Goal: Task Accomplishment & Management: Use online tool/utility

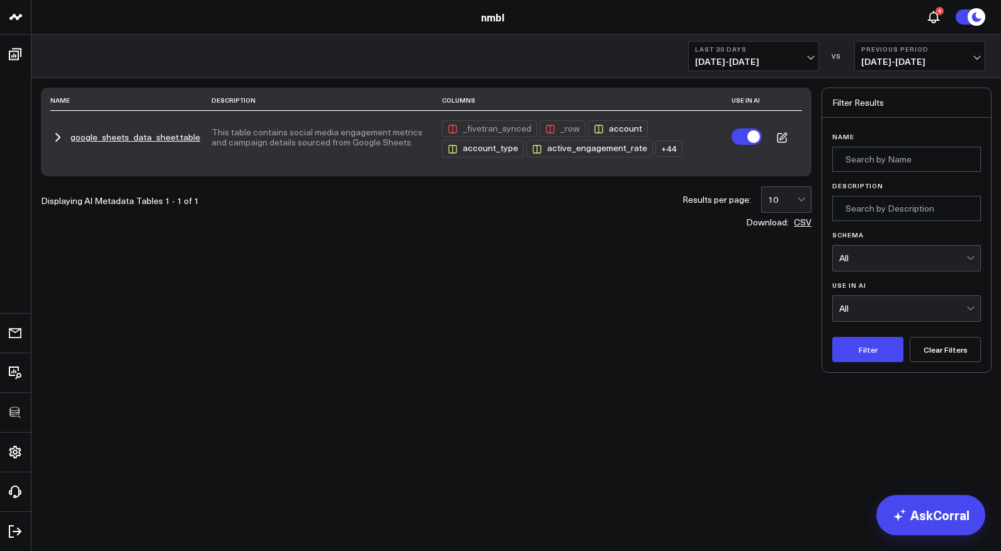
click at [147, 136] on button "google_sheets_data_sheet.table" at bounding box center [135, 137] width 130 height 10
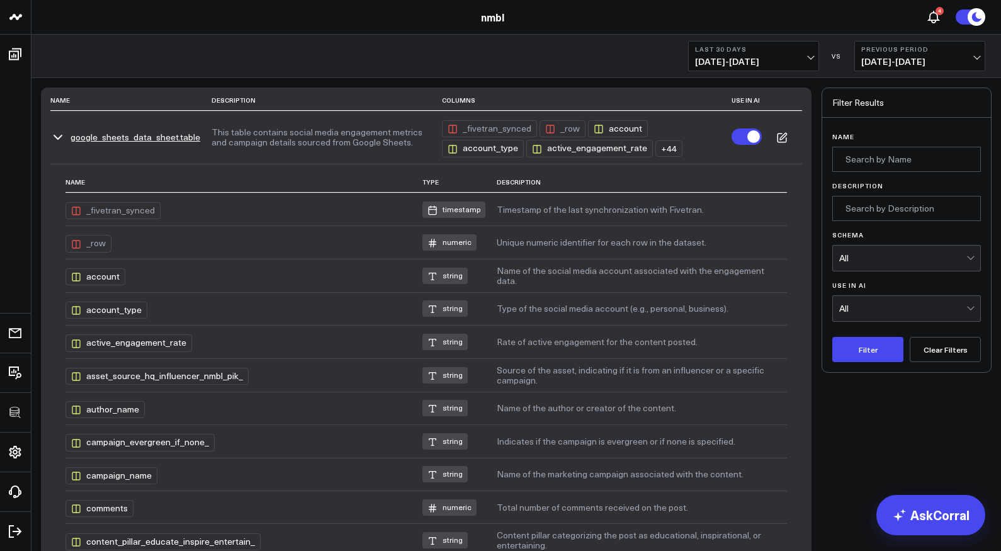
drag, startPoint x: 66, startPoint y: 136, endPoint x: 198, endPoint y: 133, distance: 132.2
click at [198, 134] on td "google_sheets_data_sheet.table" at bounding box center [130, 137] width 161 height 53
drag, startPoint x: 207, startPoint y: 135, endPoint x: 123, endPoint y: 135, distance: 83.7
click at [123, 135] on td "google_sheets_data_sheet.table" at bounding box center [130, 137] width 161 height 53
click at [132, 209] on div "_fivetran_synced" at bounding box center [112, 210] width 95 height 17
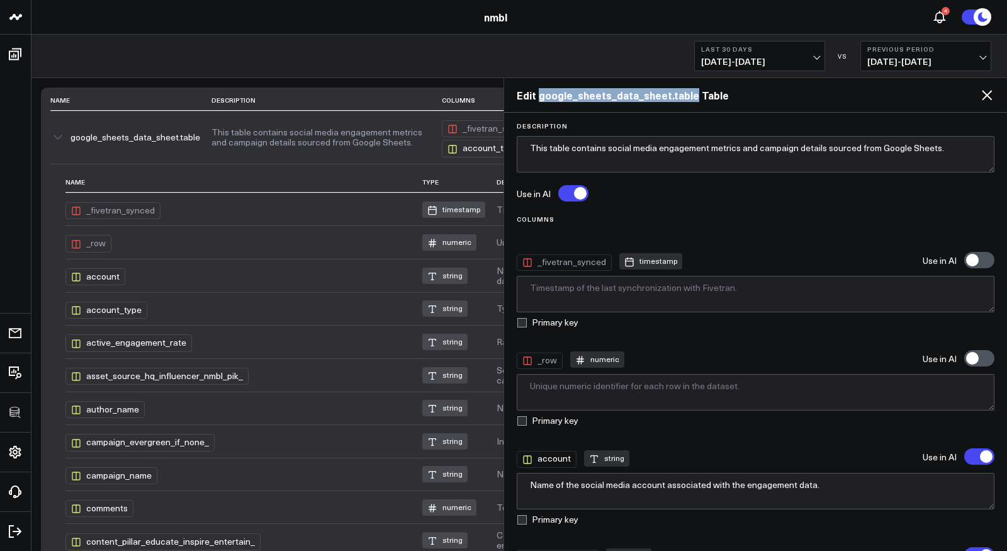
drag, startPoint x: 538, startPoint y: 96, endPoint x: 689, endPoint y: 91, distance: 151.1
click at [689, 91] on h2 "Edit google_sheets_data_sheet.table Table" at bounding box center [748, 95] width 463 height 14
copy h2 "google_sheets_data_sheet.table"
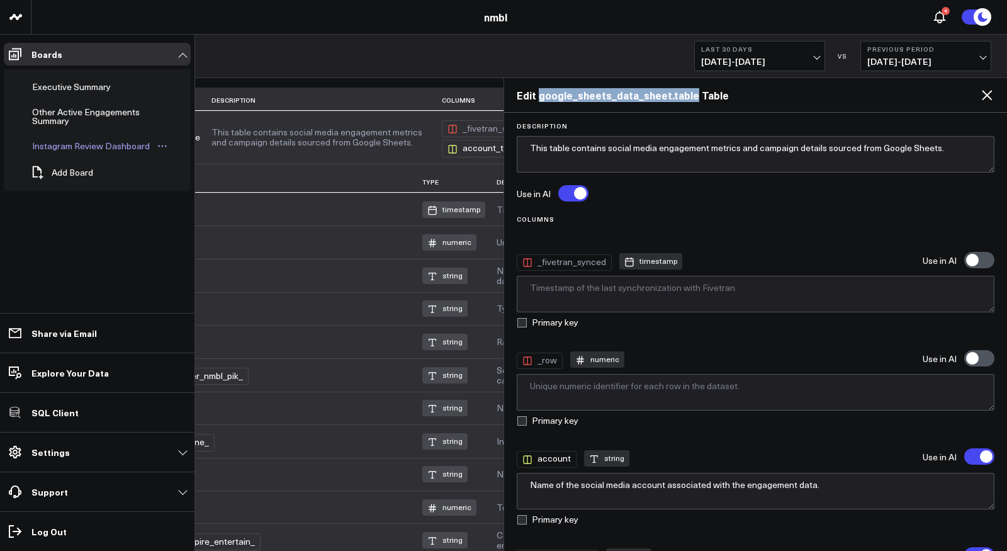
click at [67, 138] on div "Instagram Review Dashboard" at bounding box center [91, 145] width 124 height 15
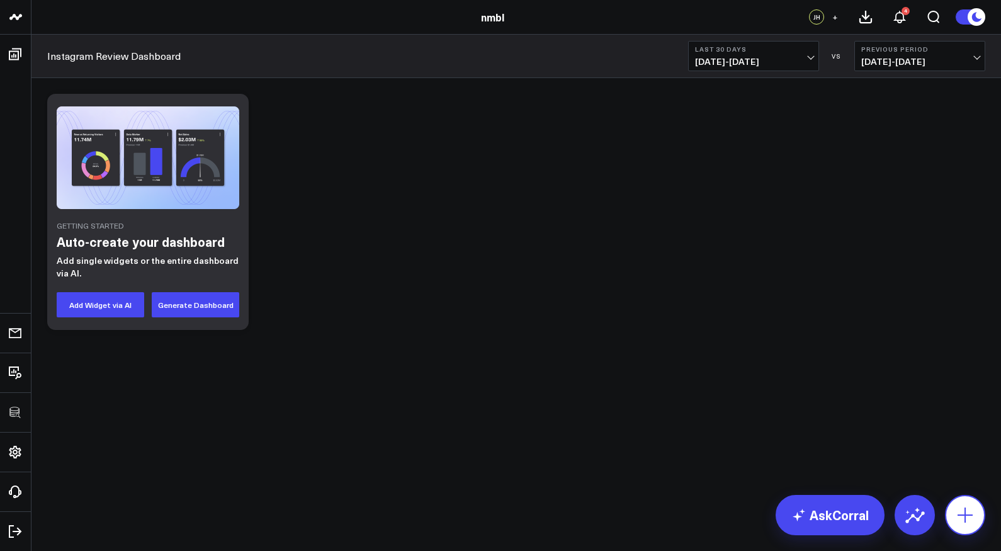
click at [961, 512] on icon at bounding box center [965, 515] width 20 height 20
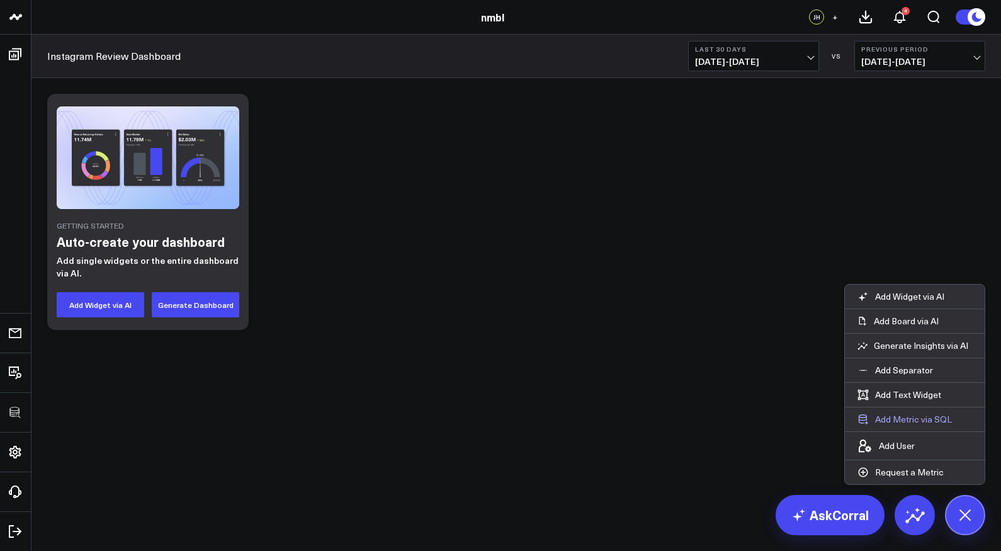
click at [905, 421] on button "Add Metric via SQL" at bounding box center [905, 419] width 120 height 24
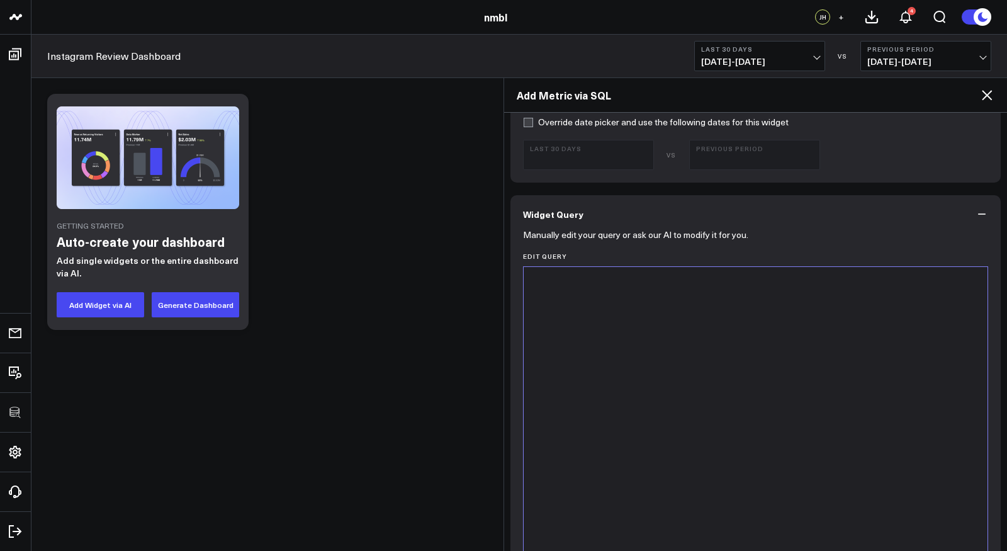
scroll to position [677, 0]
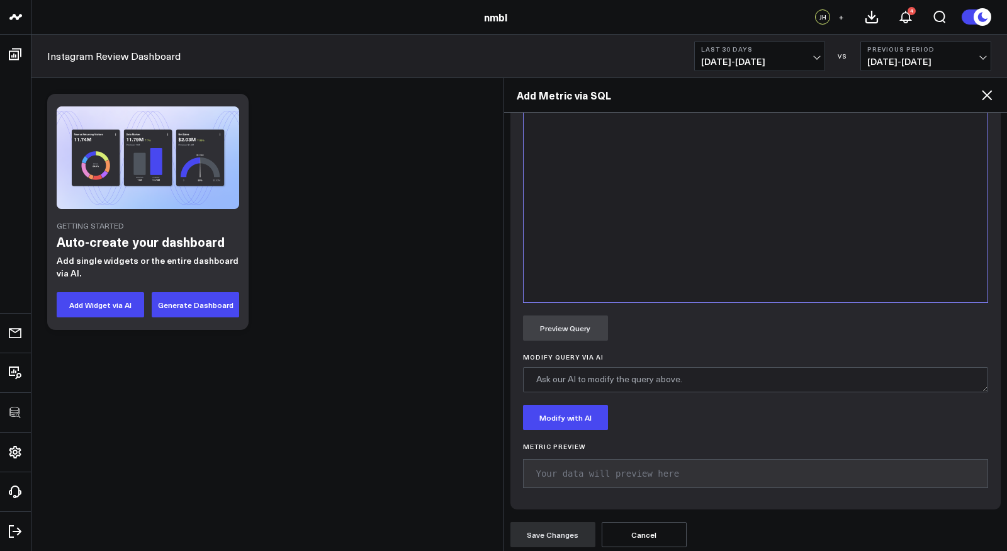
click at [651, 223] on div at bounding box center [756, 145] width 452 height 301
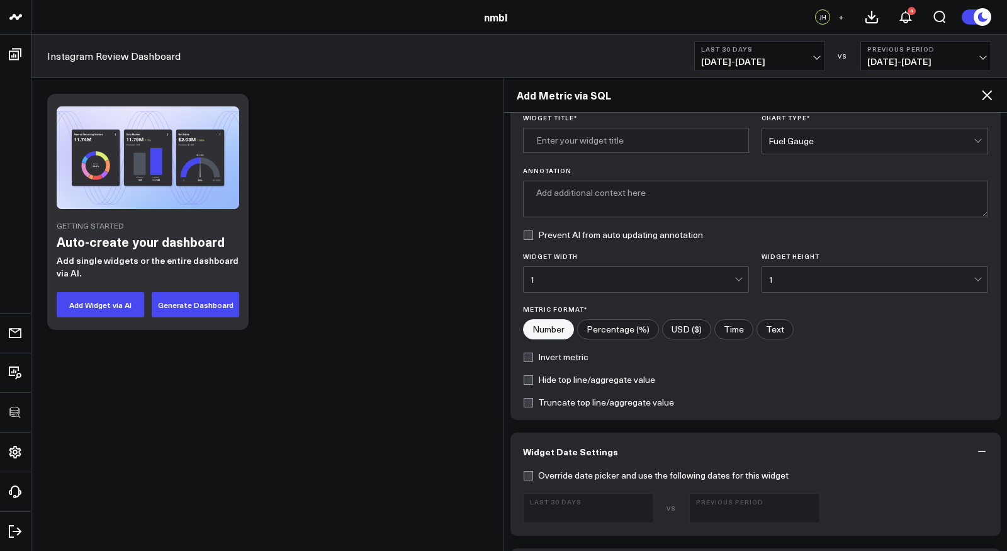
scroll to position [0, 0]
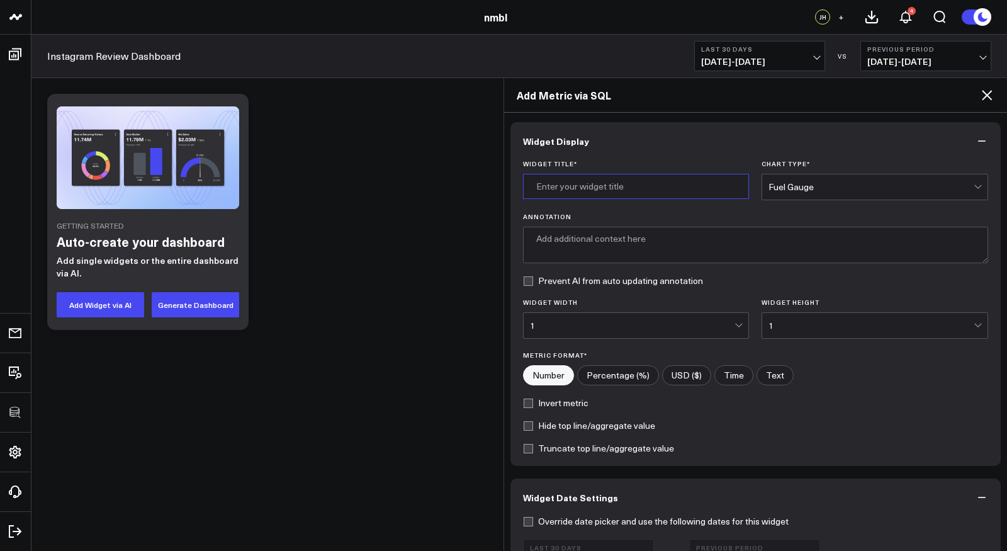
click at [634, 183] on input "Widget Title *" at bounding box center [636, 186] width 227 height 25
click at [623, 181] on input "Widget Title *" at bounding box center [636, 186] width 227 height 25
paste input "Active Engagement Rate"
type input "Active Engagement Rate"
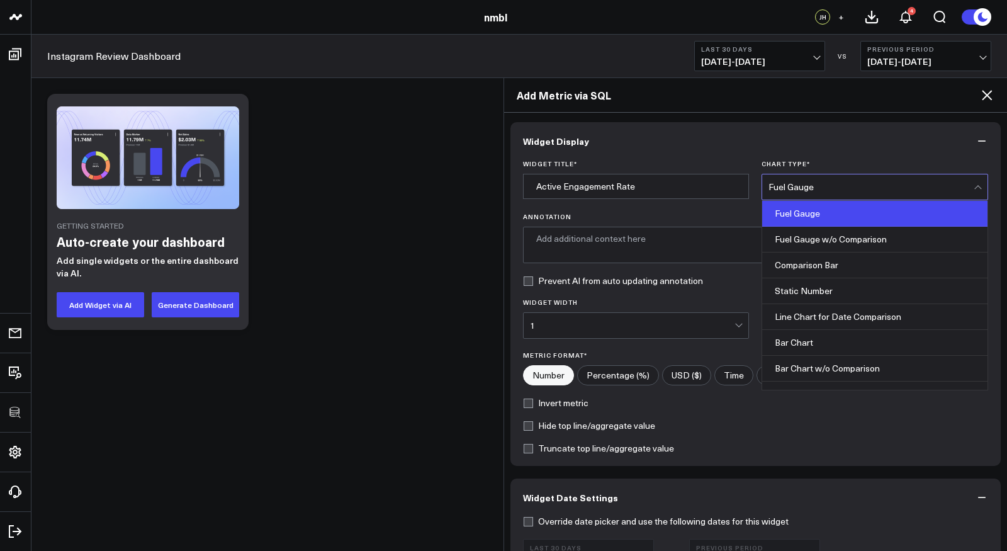
click at [812, 185] on div "Fuel Gauge" at bounding box center [870, 187] width 205 height 10
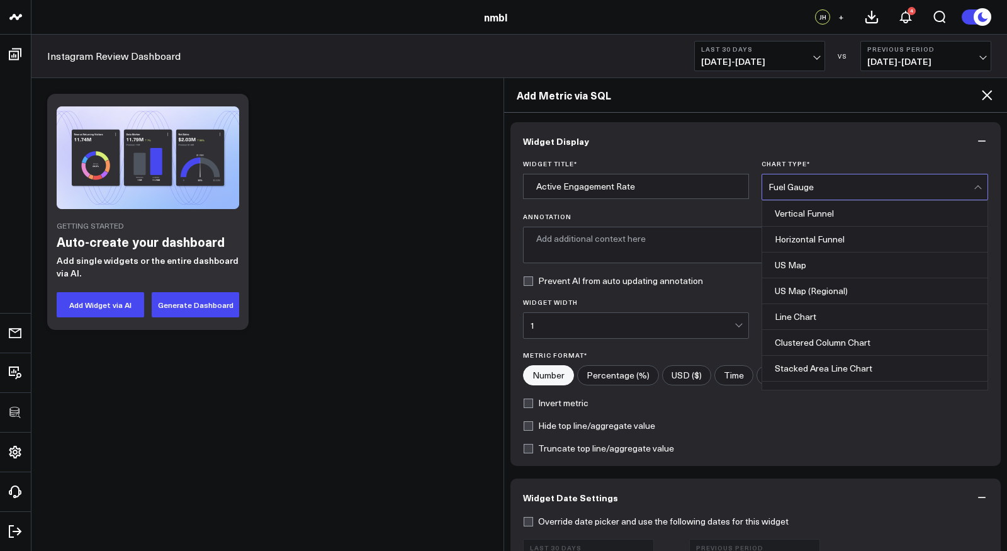
scroll to position [500, 0]
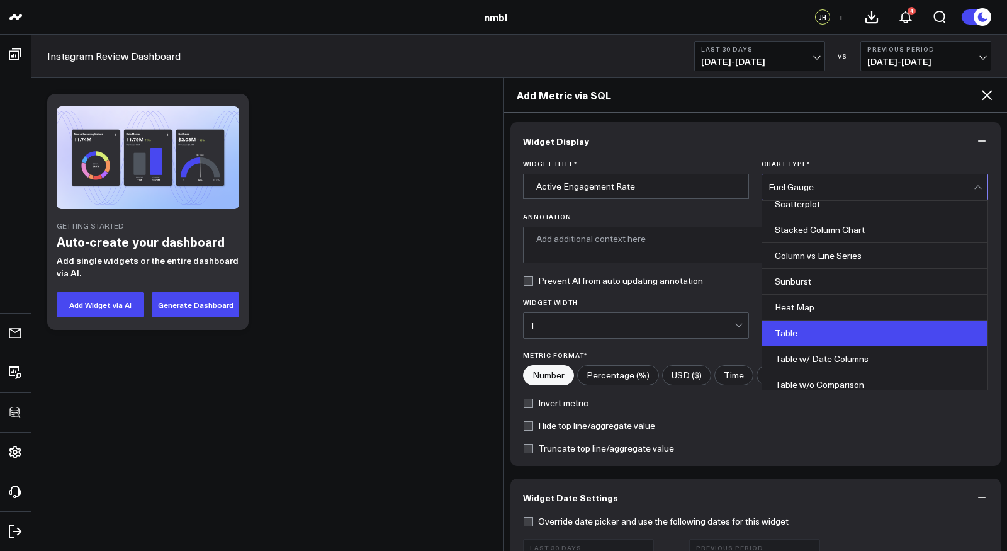
click at [813, 332] on div "Table" at bounding box center [874, 333] width 225 height 26
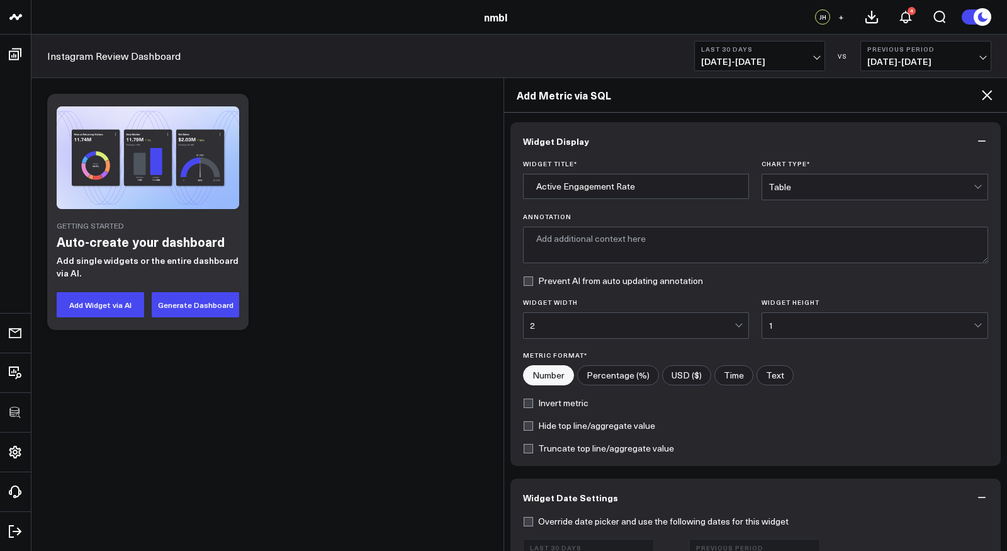
click at [811, 189] on div "Table" at bounding box center [870, 187] width 205 height 10
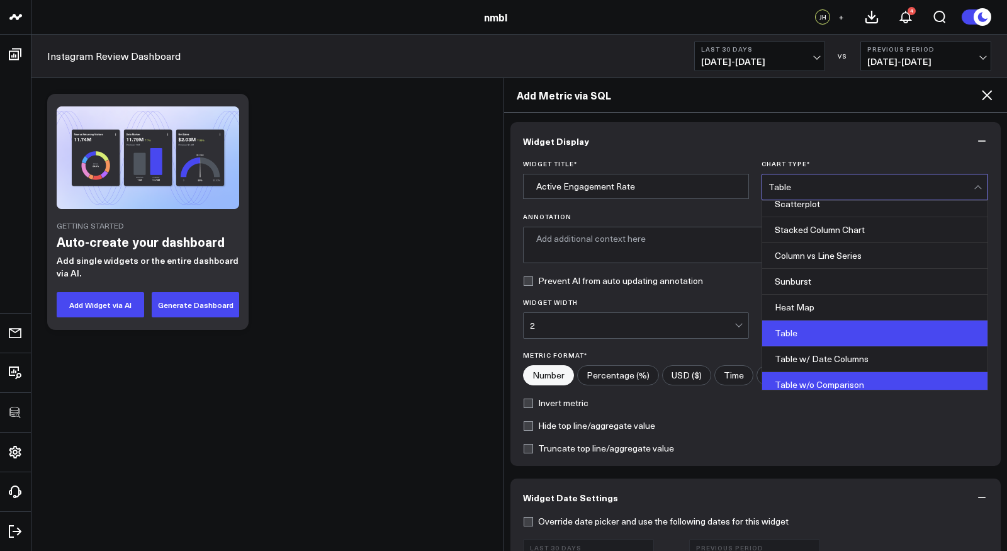
click at [822, 373] on div "Table w/o Comparison" at bounding box center [874, 384] width 225 height 25
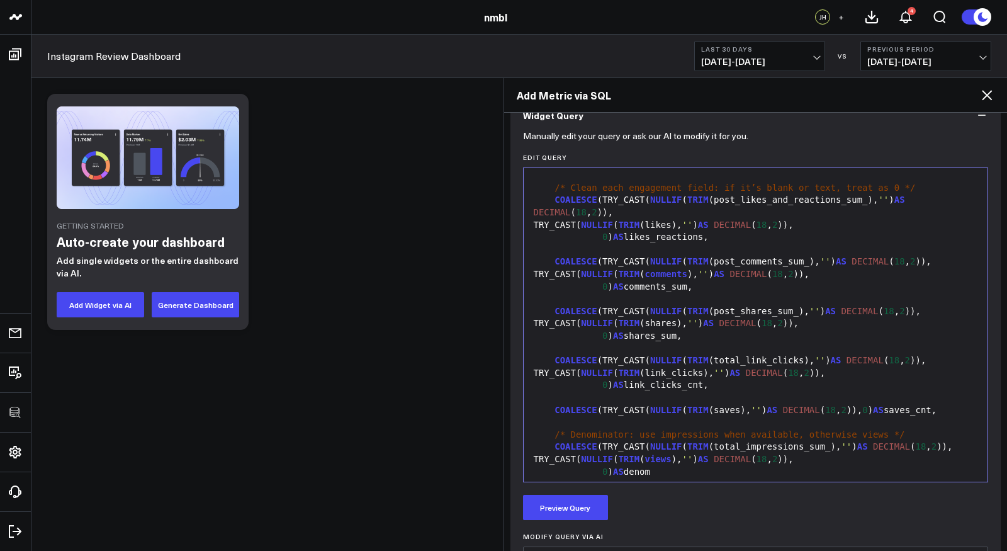
scroll to position [323, 0]
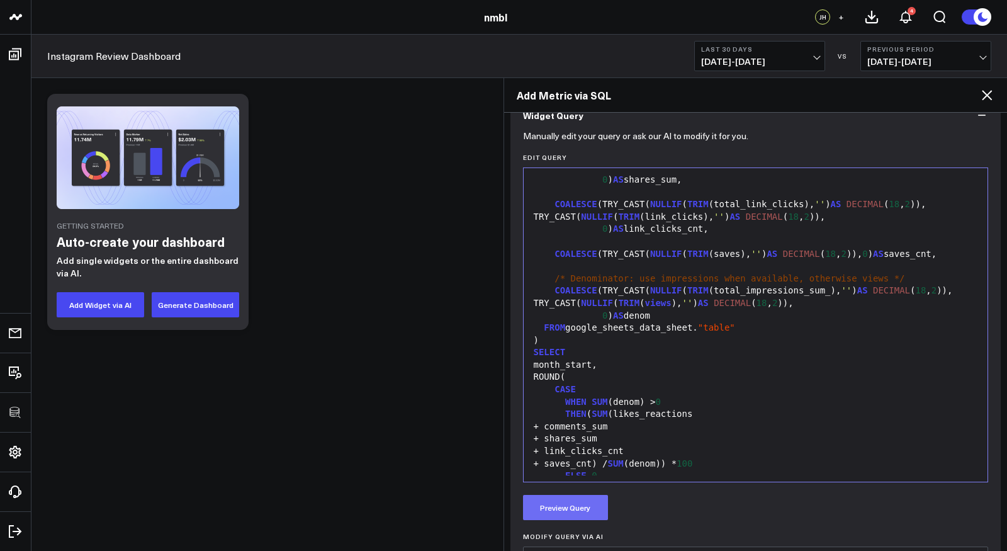
click at [581, 504] on button "Preview Query" at bounding box center [565, 507] width 85 height 25
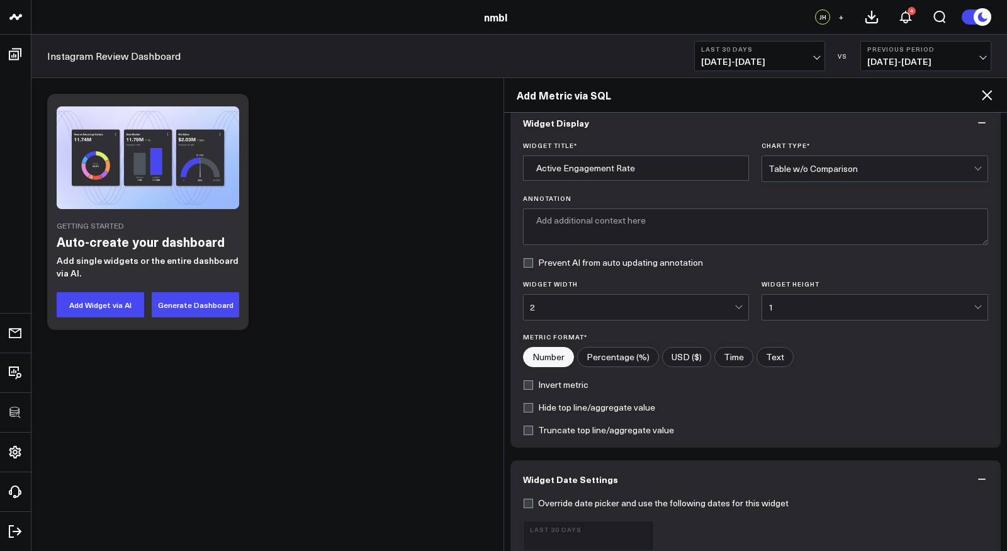
scroll to position [14, 0]
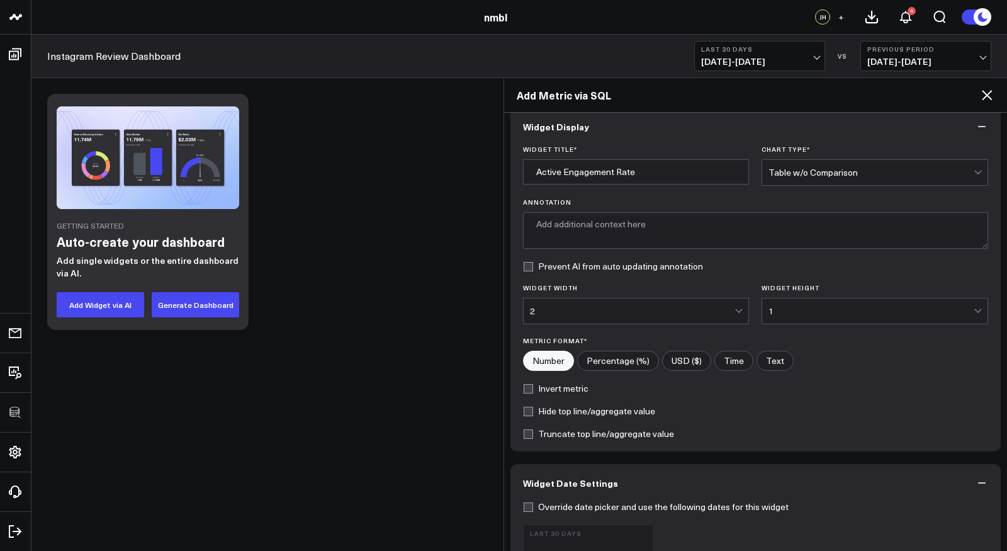
click at [634, 360] on input"] "Percentage (%)" at bounding box center [618, 360] width 81 height 19
radio input"] "true"
click at [621, 407] on label "Hide top line/aggregate value" at bounding box center [589, 411] width 132 height 10
click at [533, 407] on input "Hide top line/aggregate value" at bounding box center [528, 411] width 10 height 10
checkbox input "true"
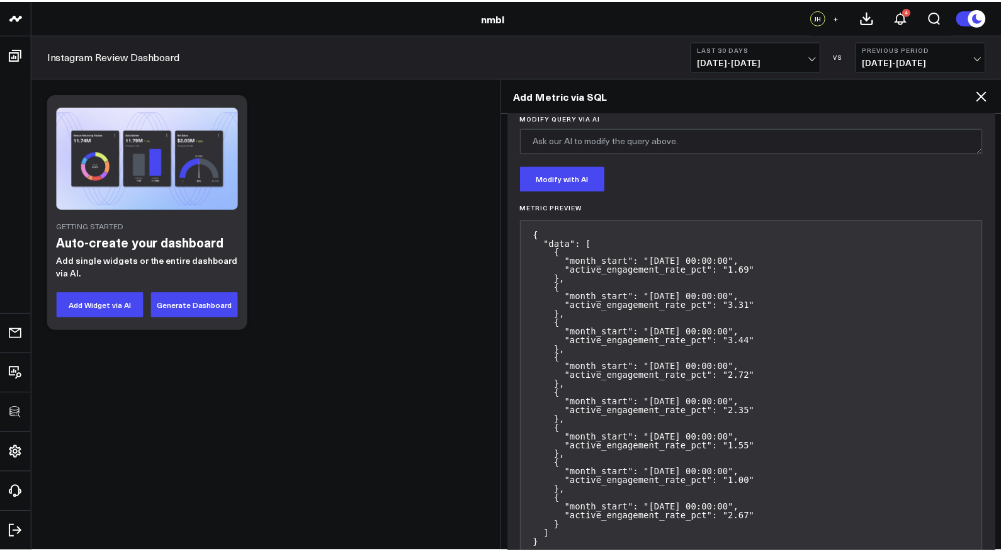
scroll to position [986, 0]
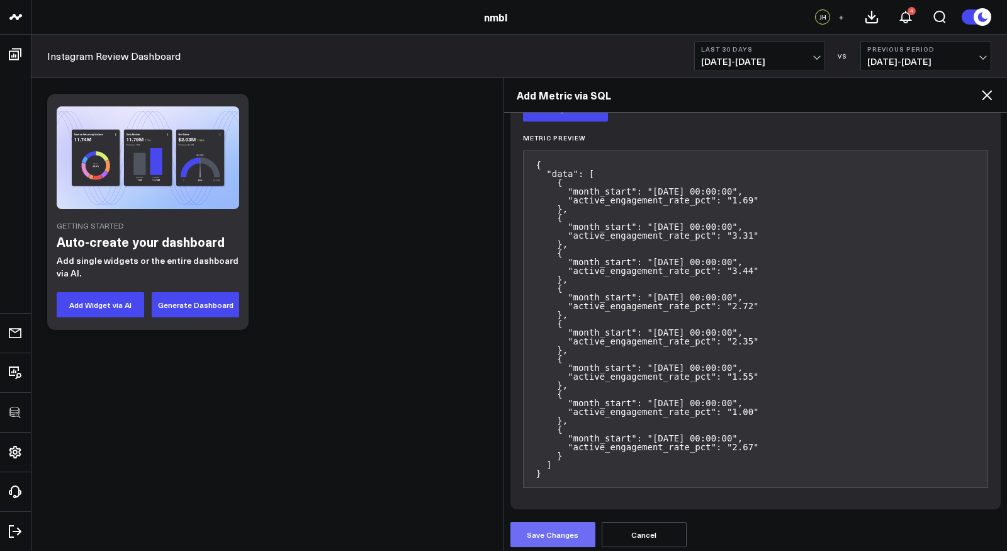
click at [583, 529] on button "Save Changes" at bounding box center [552, 534] width 85 height 25
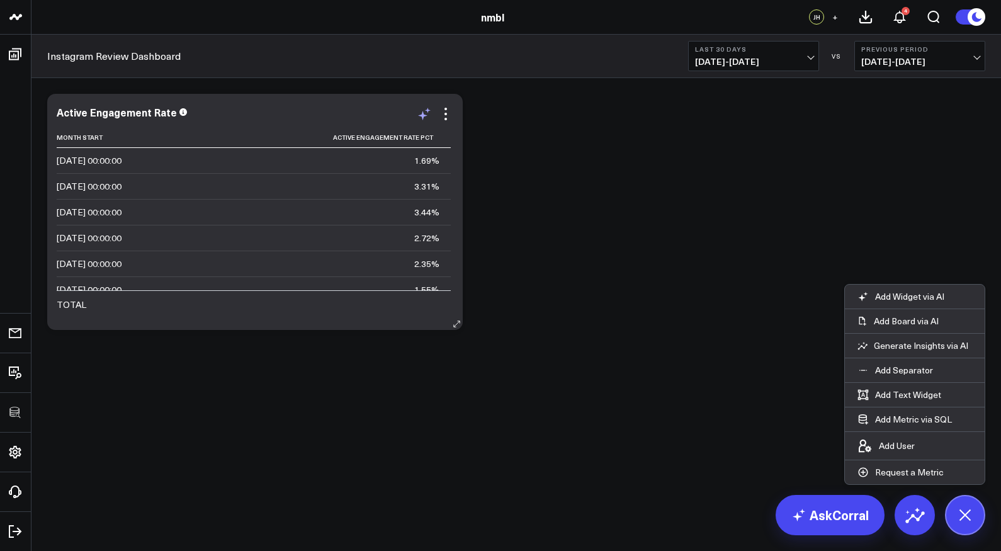
click at [425, 113] on icon at bounding box center [424, 113] width 15 height 15
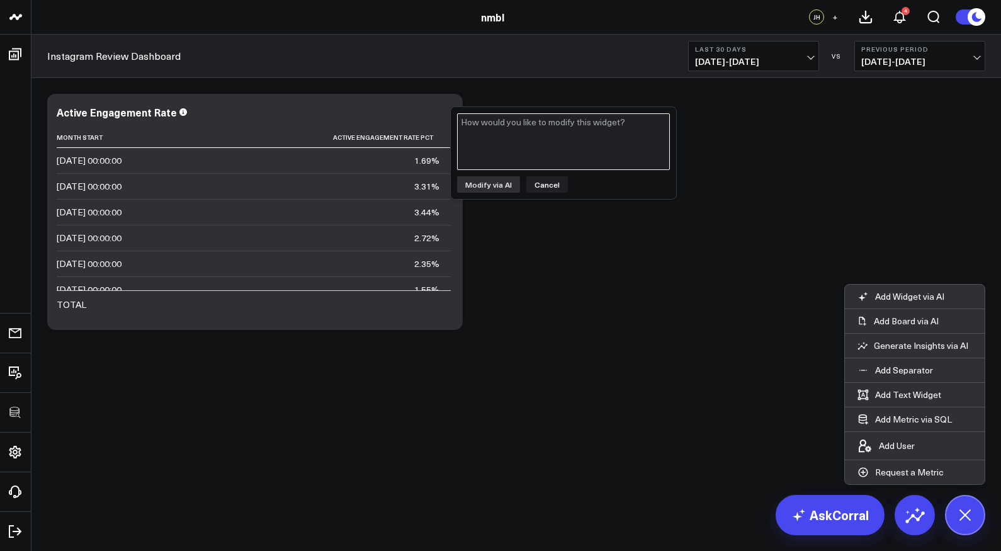
click at [524, 145] on textarea at bounding box center [563, 141] width 213 height 57
type textarea "Make sure it's the month and year, not time"
click at [504, 184] on button "Modify via AI" at bounding box center [488, 184] width 63 height 16
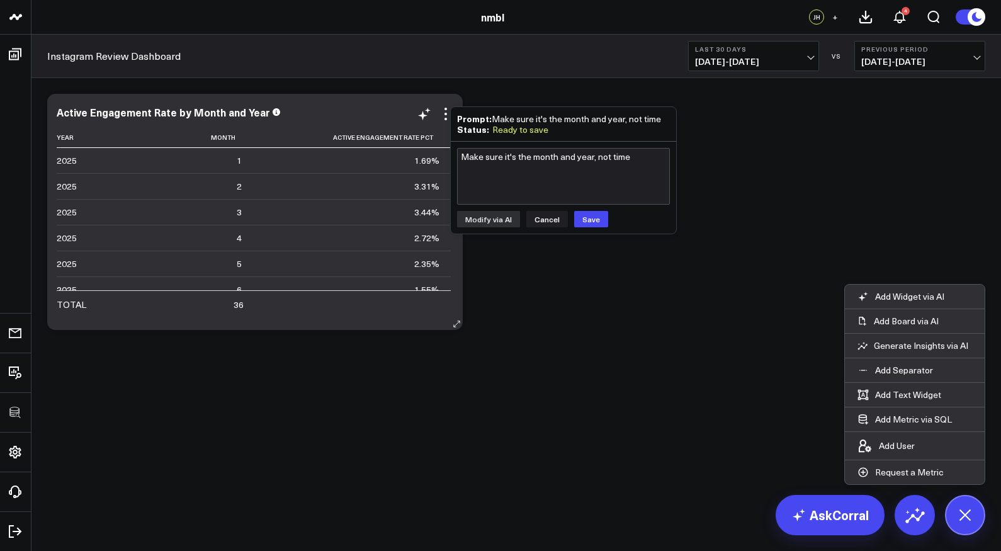
scroll to position [60, 0]
click at [595, 217] on button "Save" at bounding box center [591, 219] width 34 height 16
click at [518, 380] on div "Modify via AI Copy link to widget Ask support Remove Create linked copy Executi…" at bounding box center [515, 245] width 969 height 334
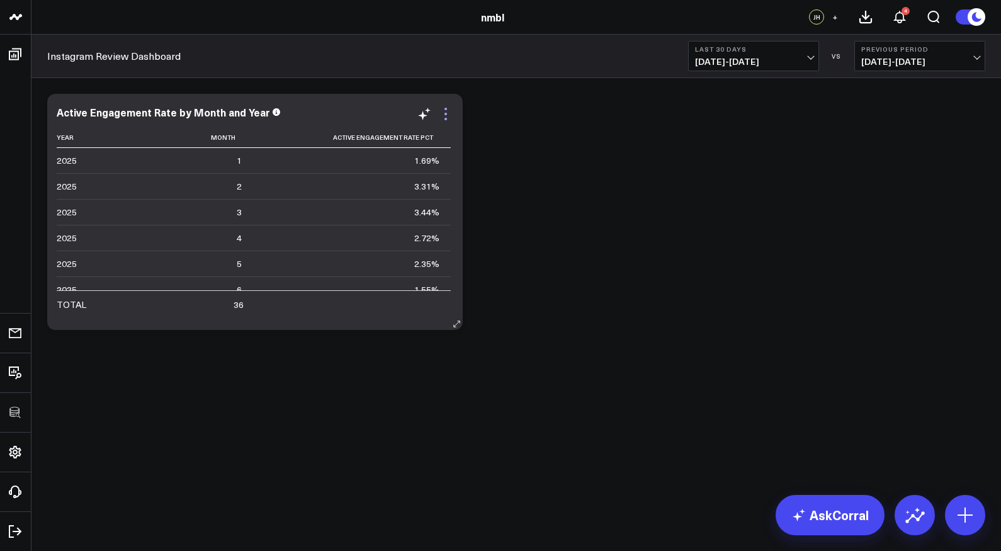
click at [449, 115] on icon at bounding box center [445, 113] width 15 height 15
click at [0, 0] on button "Edit Widget" at bounding box center [0, 0] width 0 height 0
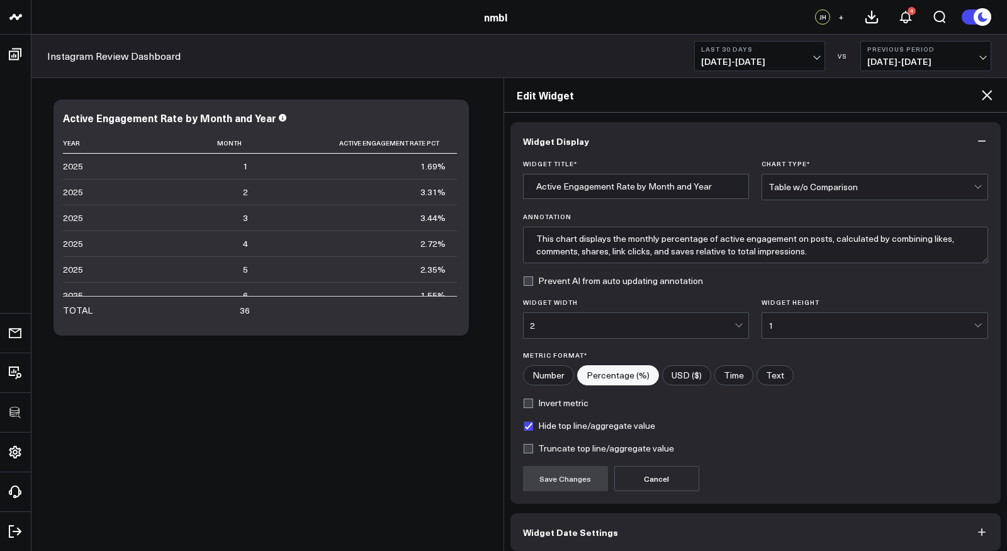
scroll to position [52, 0]
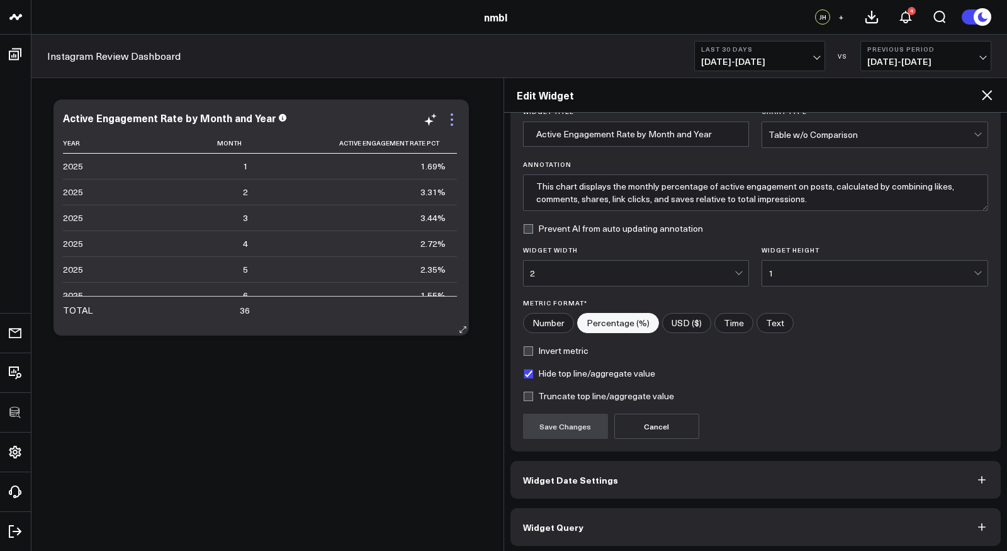
click at [455, 124] on icon at bounding box center [451, 119] width 15 height 15
click at [242, 426] on body "100525 Test 100625-2 3725 Test 829 Studios Accenture Acme Industrial Activant C…" at bounding box center [503, 275] width 1007 height 551
click at [624, 392] on label "Truncate top line/aggregate value" at bounding box center [598, 396] width 151 height 10
click at [533, 392] on input "Truncate top line/aggregate value" at bounding box center [528, 396] width 10 height 10
checkbox input "true"
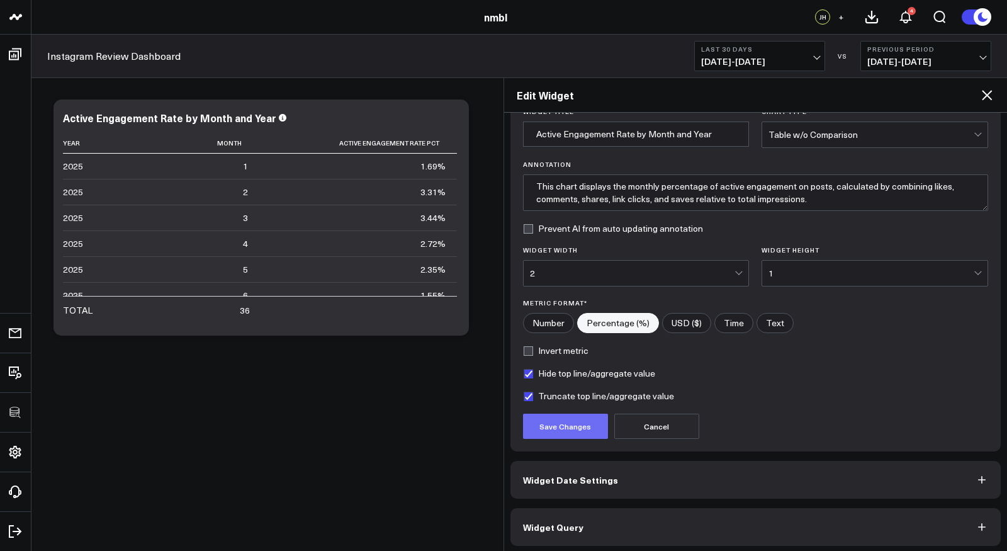
click at [577, 422] on button "Save Changes" at bounding box center [565, 425] width 85 height 25
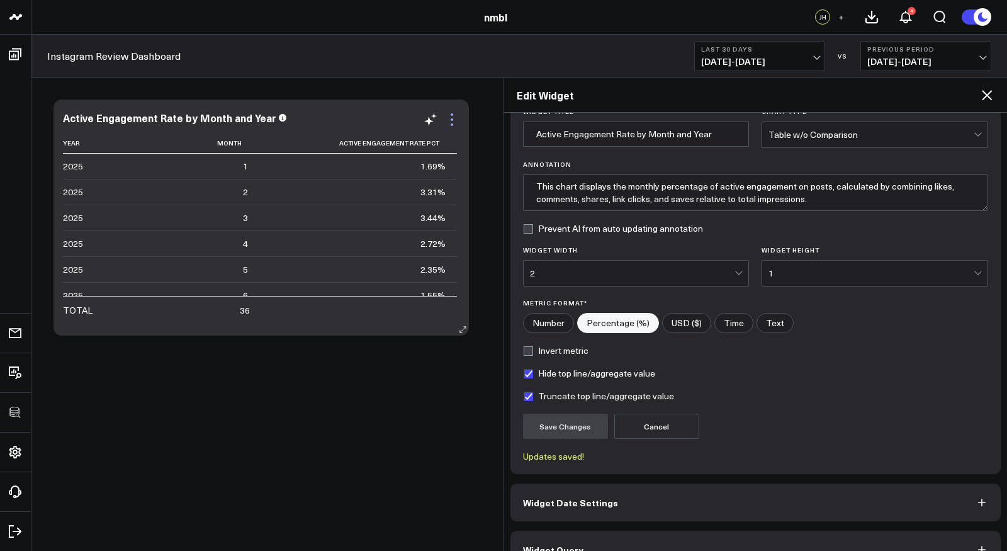
click at [454, 120] on icon at bounding box center [451, 119] width 15 height 15
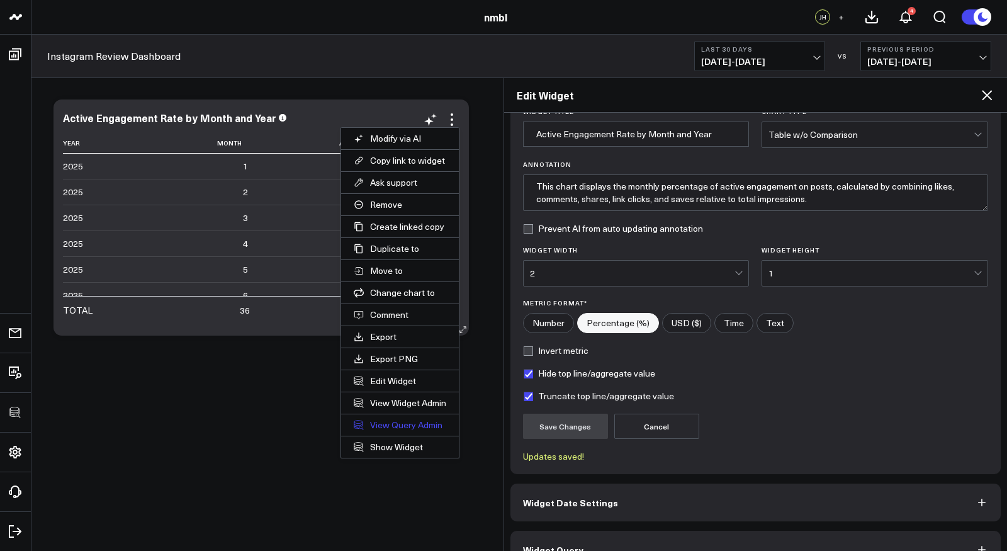
click at [393, 415] on link "View Query Admin" at bounding box center [400, 424] width 118 height 21
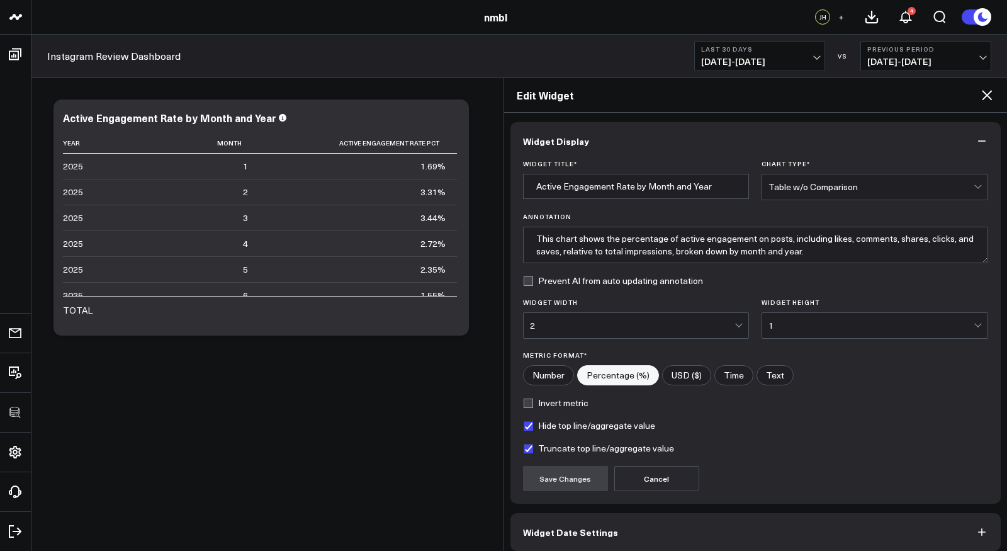
click at [826, 184] on div "Table w/o Comparison" at bounding box center [870, 187] width 205 height 10
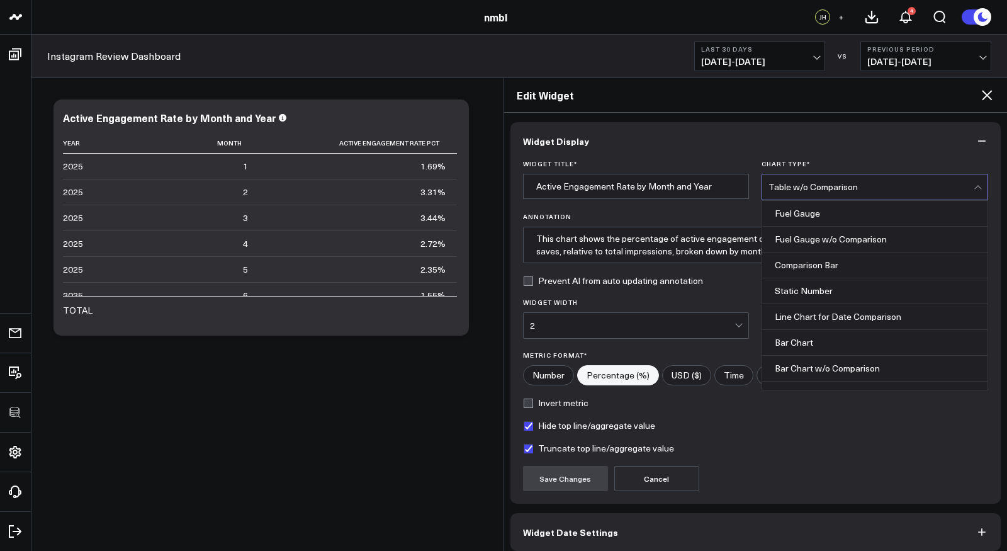
scroll to position [500, 0]
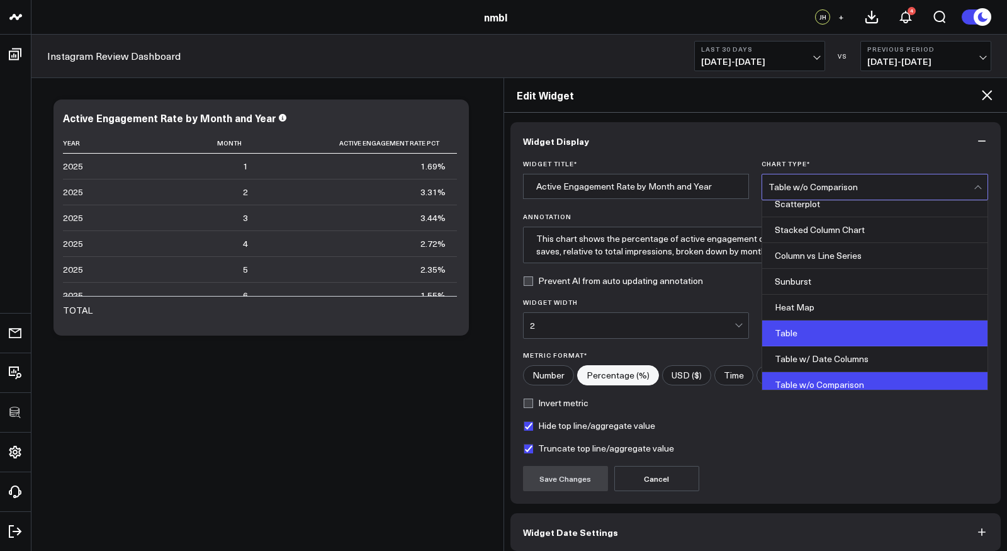
click at [817, 320] on div "Table" at bounding box center [874, 333] width 225 height 26
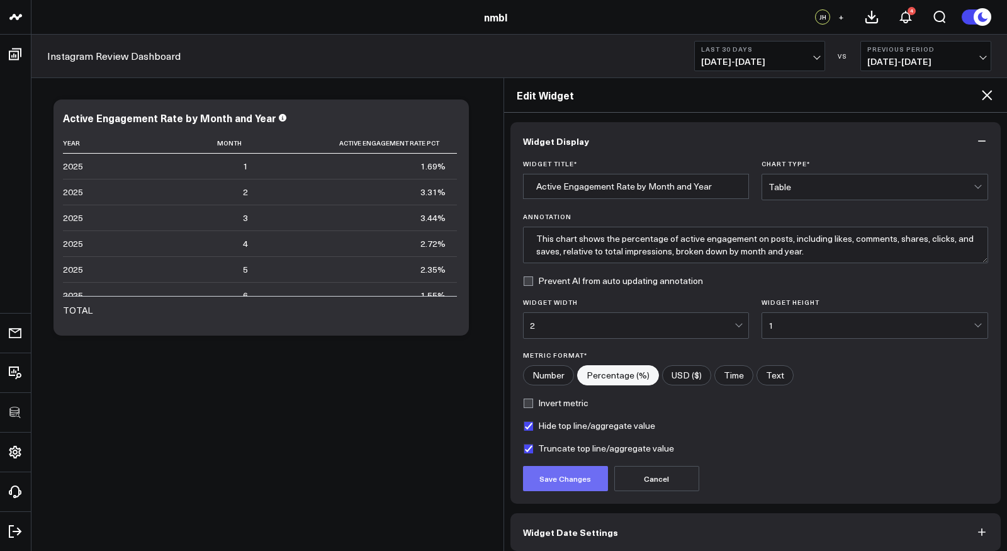
click at [562, 478] on button "Save Changes" at bounding box center [565, 478] width 85 height 25
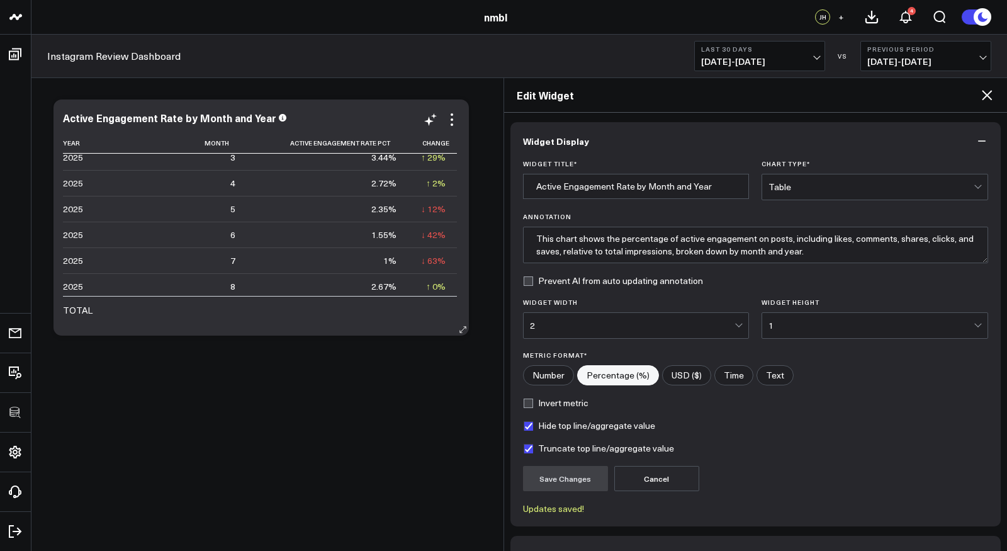
scroll to position [0, 0]
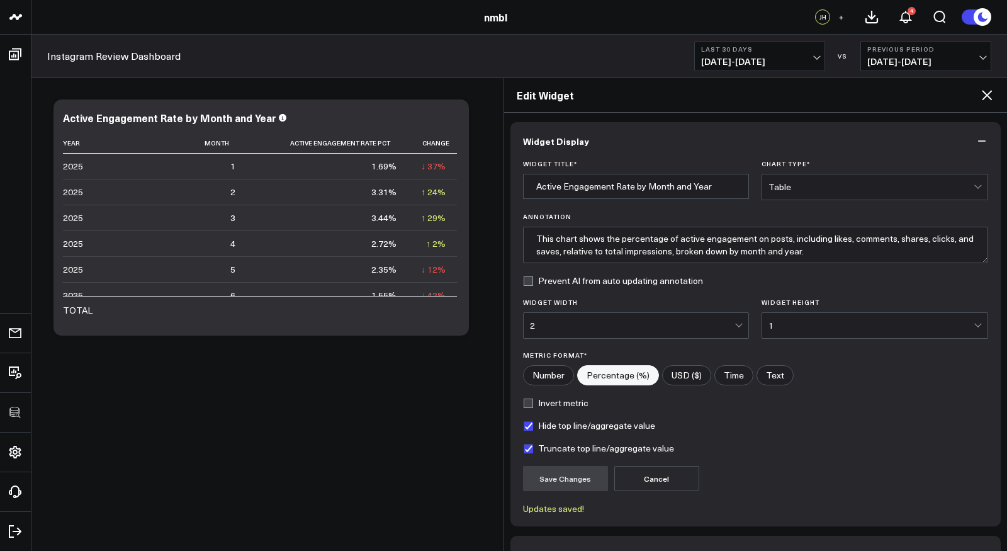
click at [813, 184] on div "Table" at bounding box center [870, 187] width 205 height 10
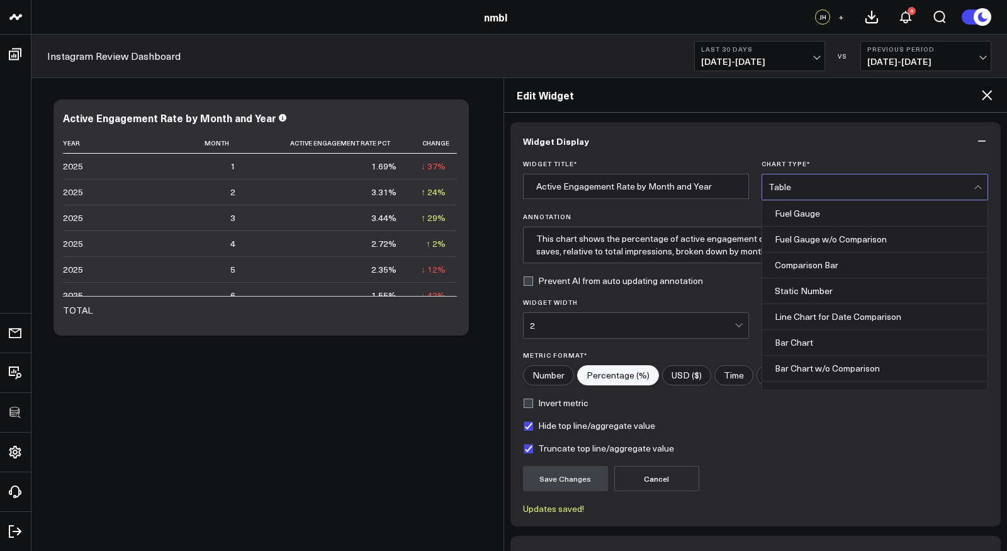
scroll to position [457, 0]
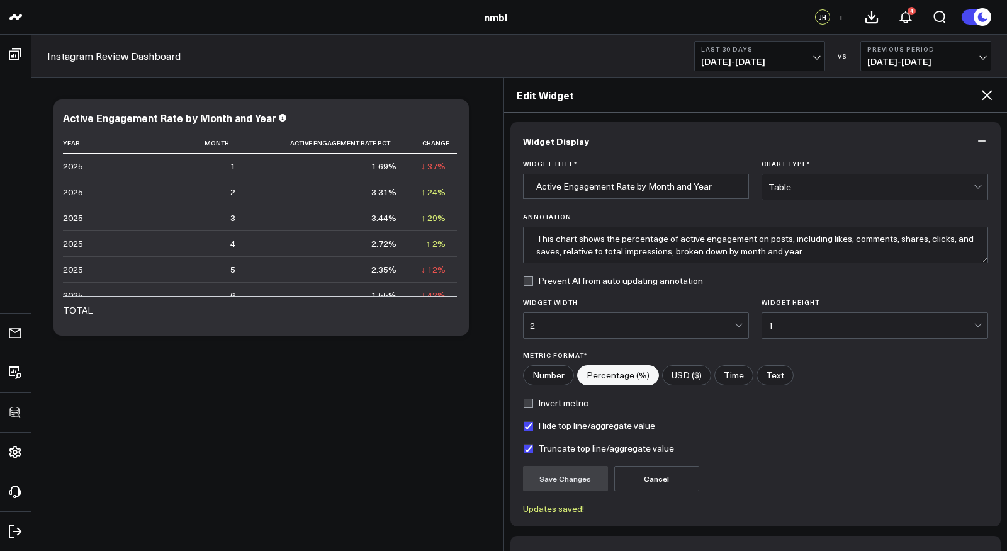
click at [813, 184] on div "Table" at bounding box center [870, 187] width 205 height 10
click at [785, 183] on div "Table" at bounding box center [870, 187] width 205 height 10
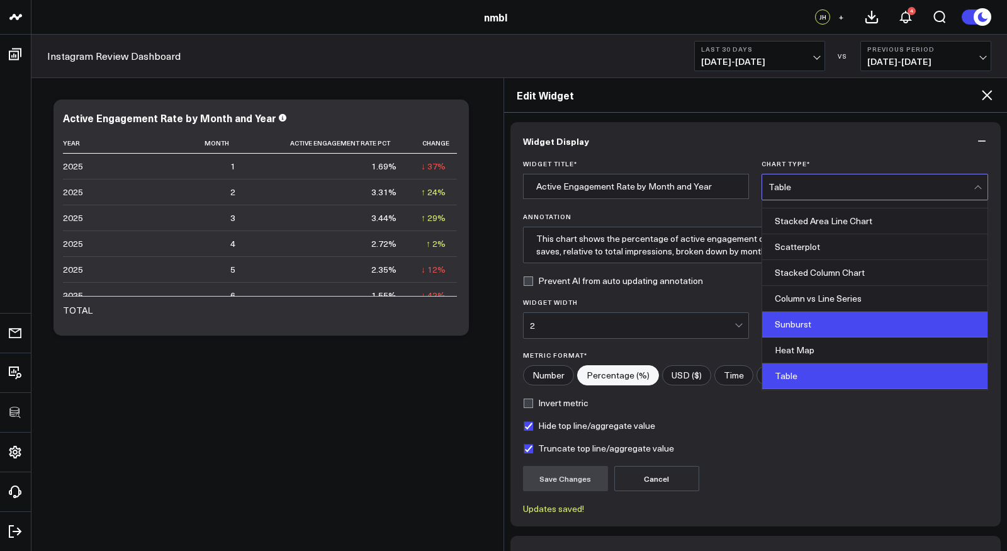
scroll to position [500, 0]
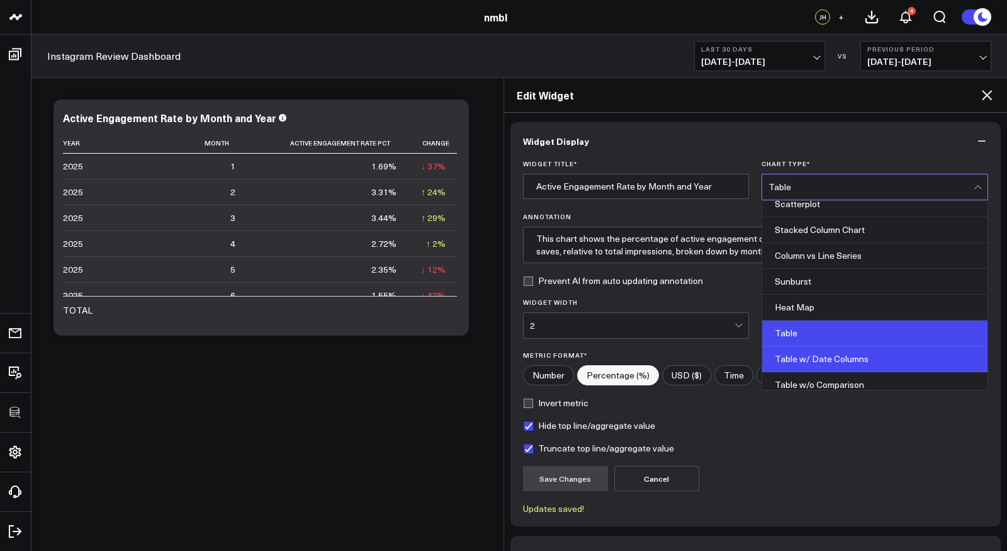
click at [813, 351] on div "Table w/ Date Columns" at bounding box center [874, 359] width 225 height 26
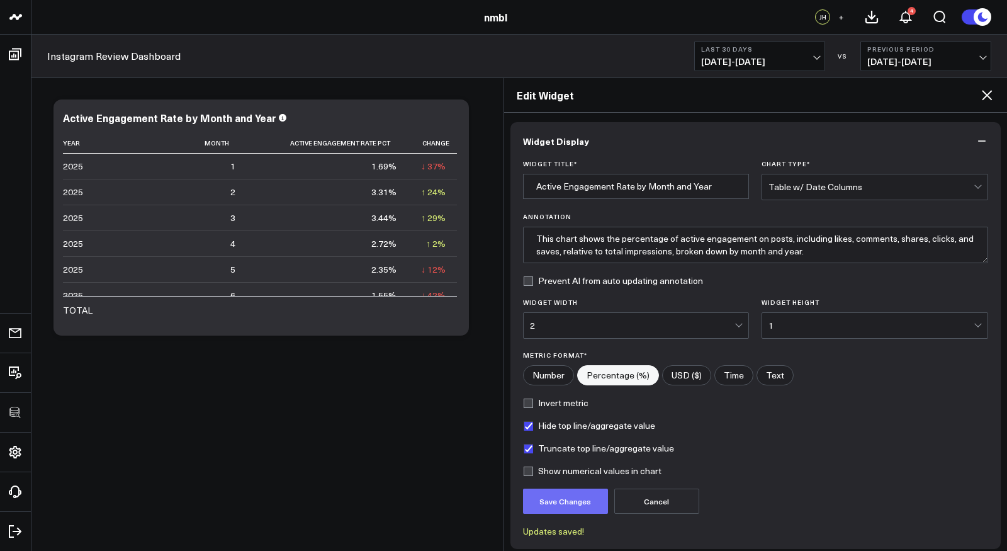
click at [558, 499] on button "Save Changes" at bounding box center [565, 500] width 85 height 25
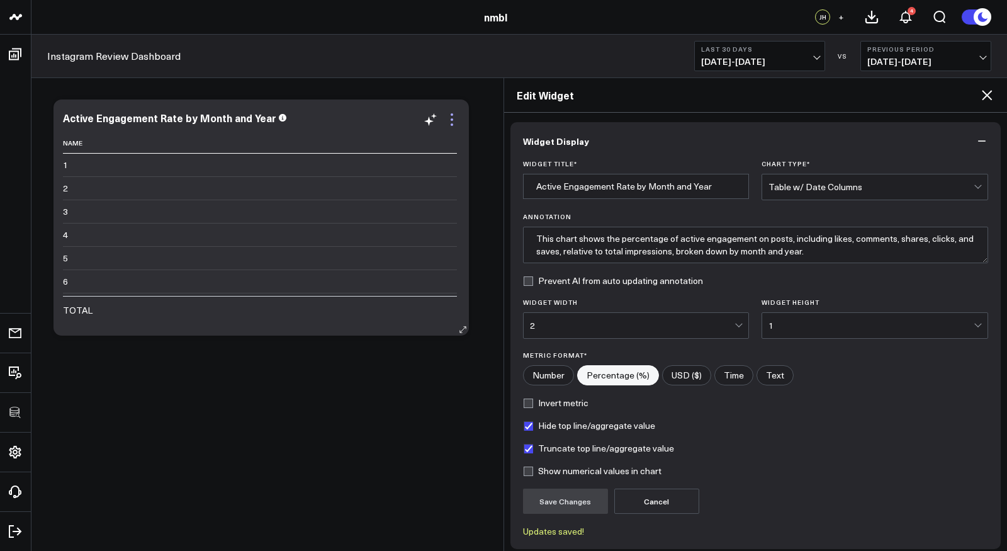
click at [456, 118] on icon at bounding box center [451, 119] width 15 height 15
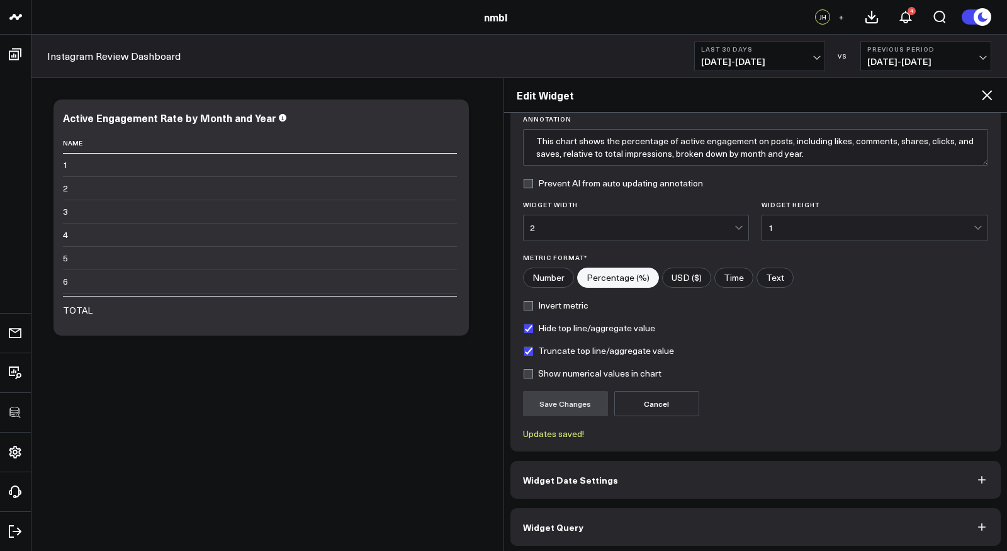
click at [650, 526] on button "Widget Query" at bounding box center [755, 527] width 491 height 38
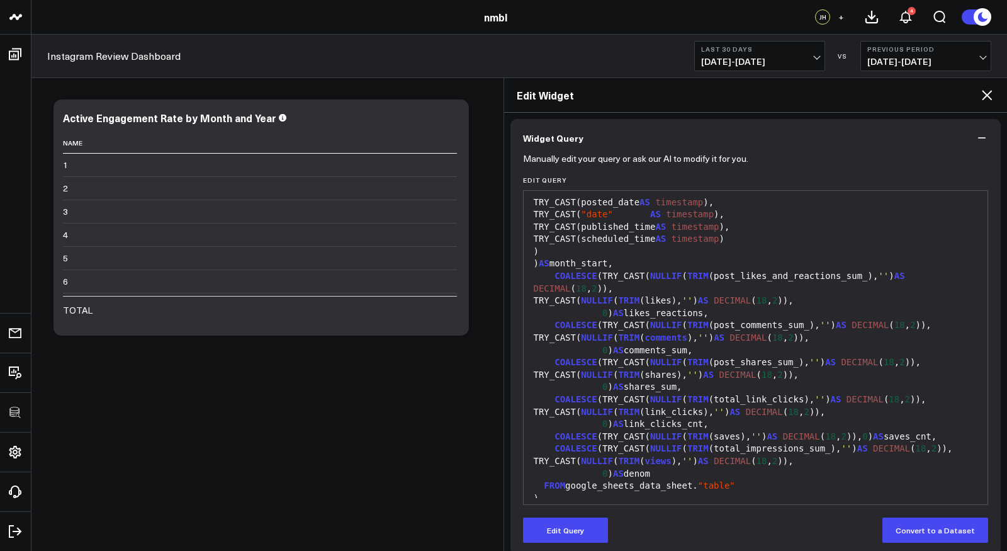
scroll to position [81, 0]
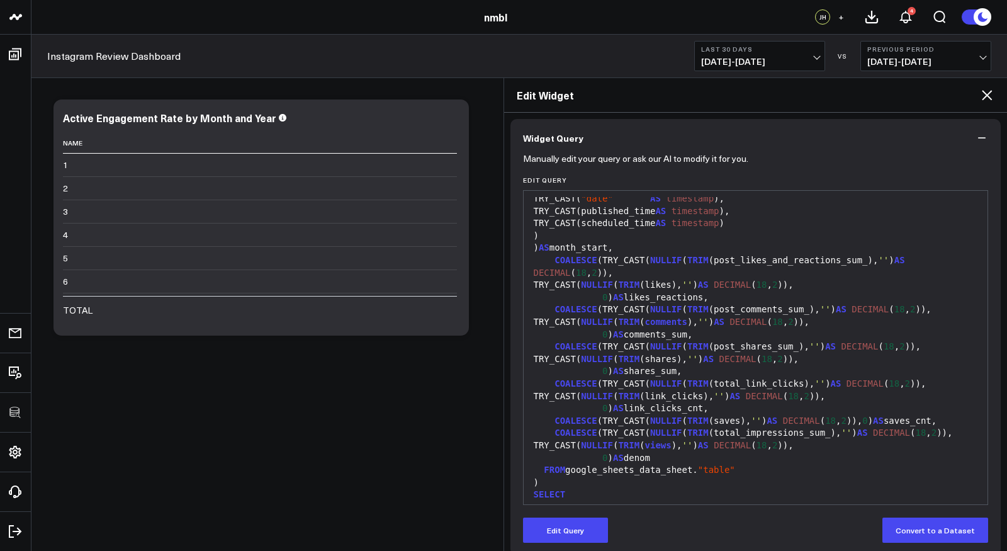
click at [712, 361] on div "TRY_CAST( NULLIF ( TRIM (shares), '' ) AS DECIMAL ( 18 , 2 ))," at bounding box center [756, 359] width 452 height 13
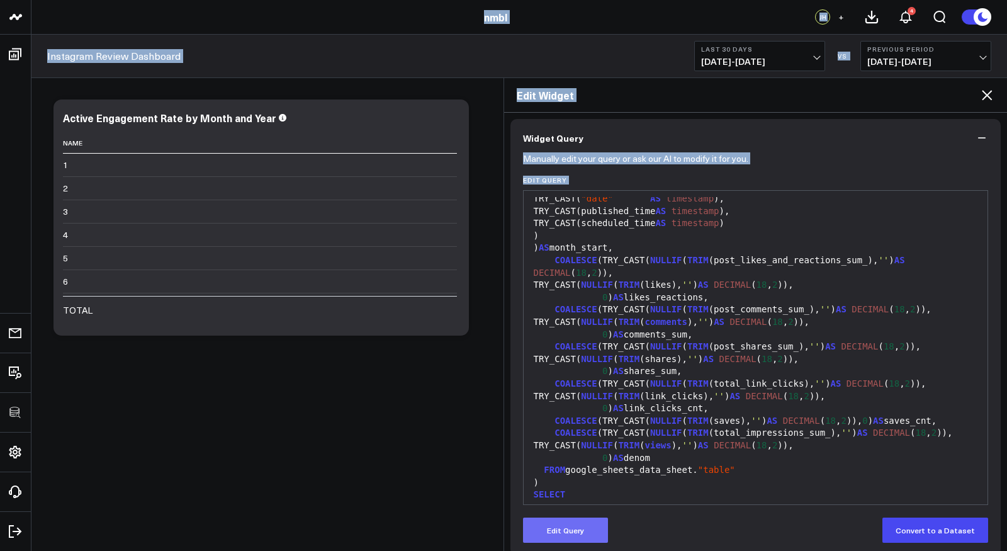
click at [580, 524] on button "Edit Query" at bounding box center [565, 529] width 85 height 25
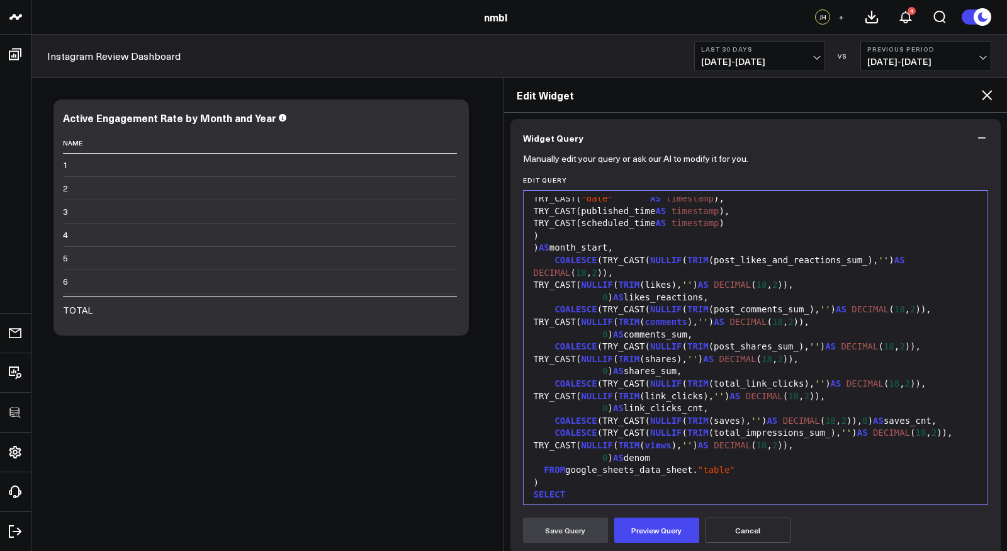
click at [650, 346] on span "NULLIF" at bounding box center [666, 346] width 32 height 10
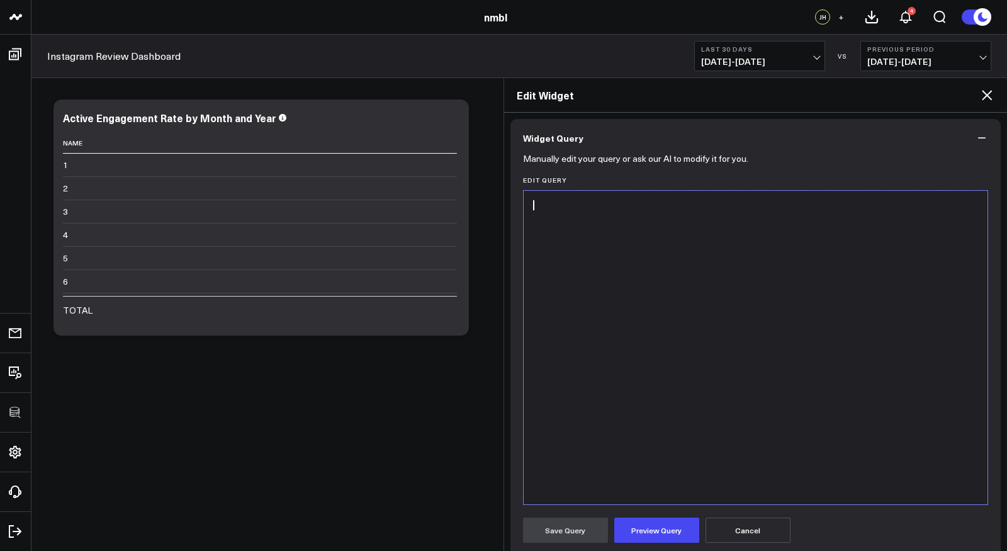
scroll to position [0, 0]
click at [631, 267] on div at bounding box center [756, 347] width 452 height 301
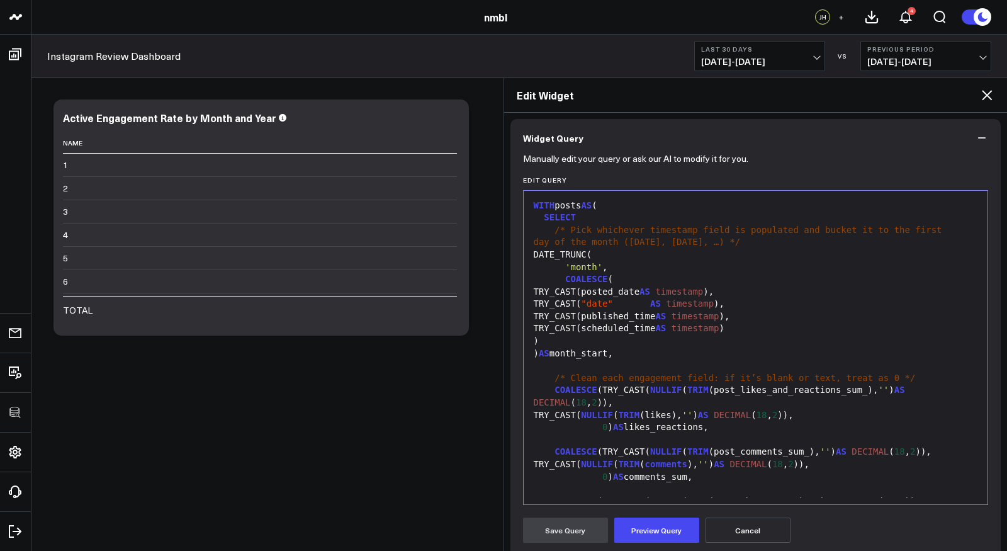
scroll to position [443, 0]
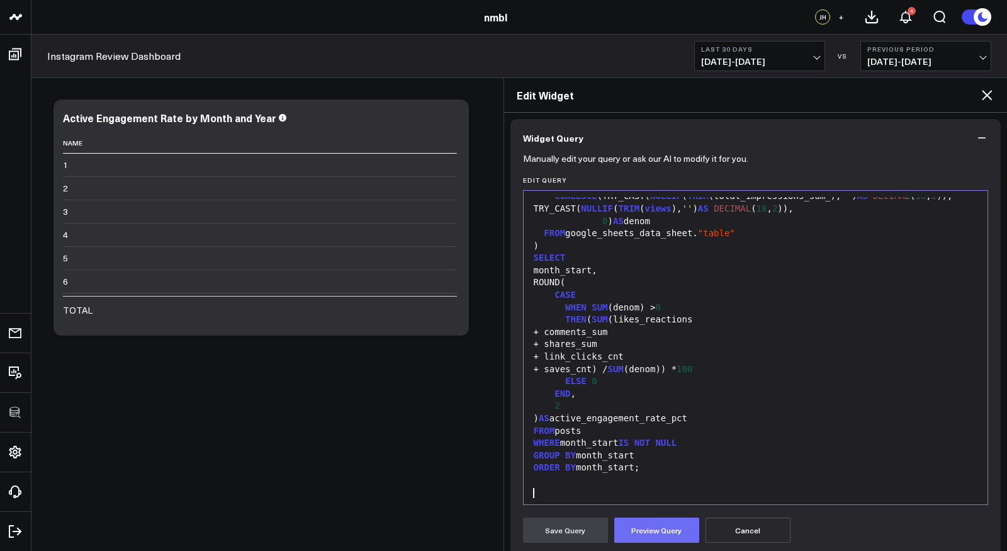
click at [641, 530] on button "Preview Query" at bounding box center [656, 529] width 85 height 25
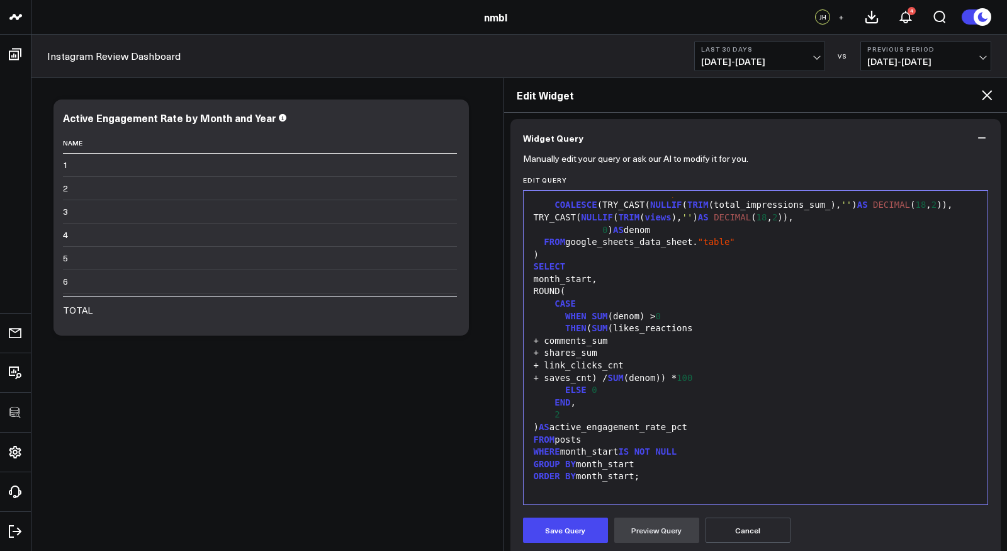
scroll to position [444, 0]
click at [577, 529] on button "Save Query" at bounding box center [565, 529] width 85 height 25
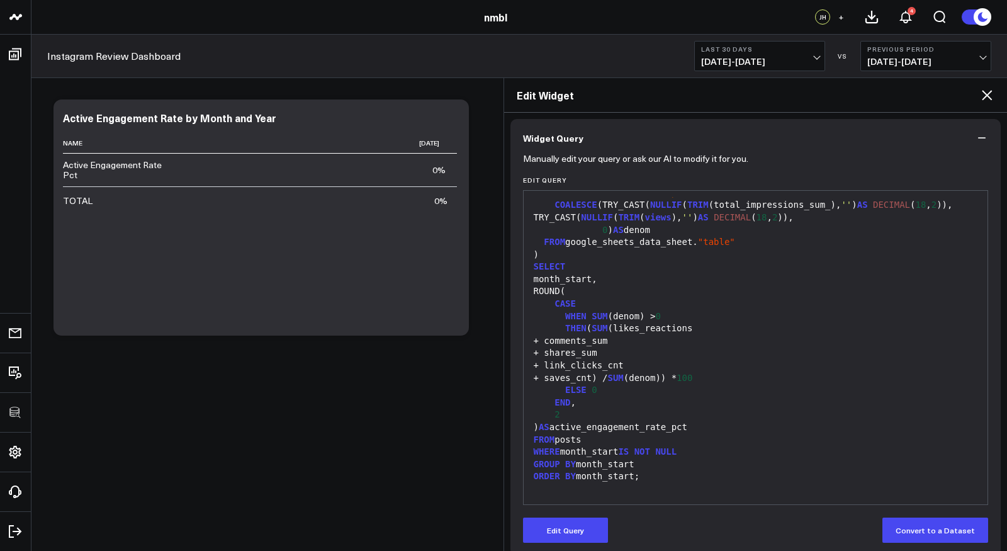
scroll to position [110, 0]
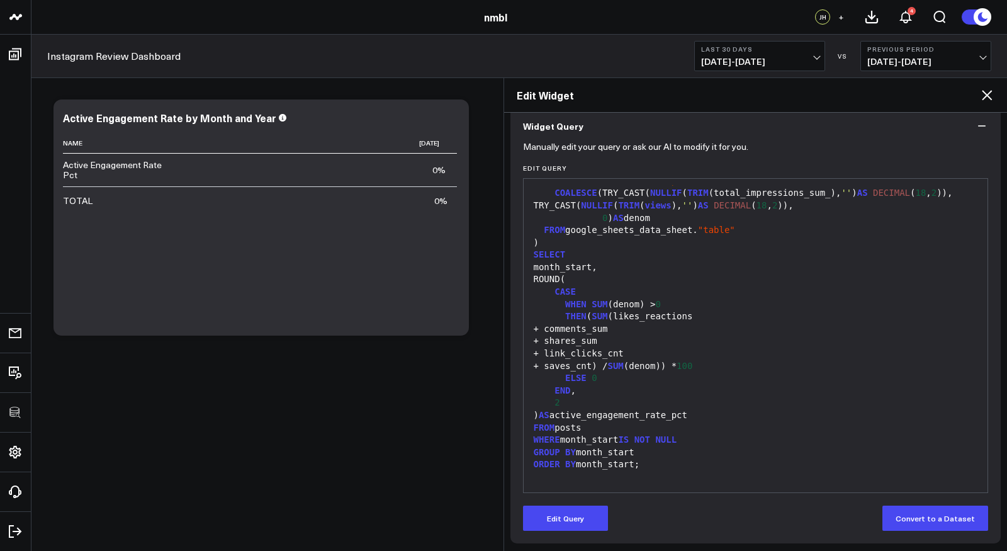
click at [614, 252] on div "SELECT" at bounding box center [756, 255] width 452 height 13
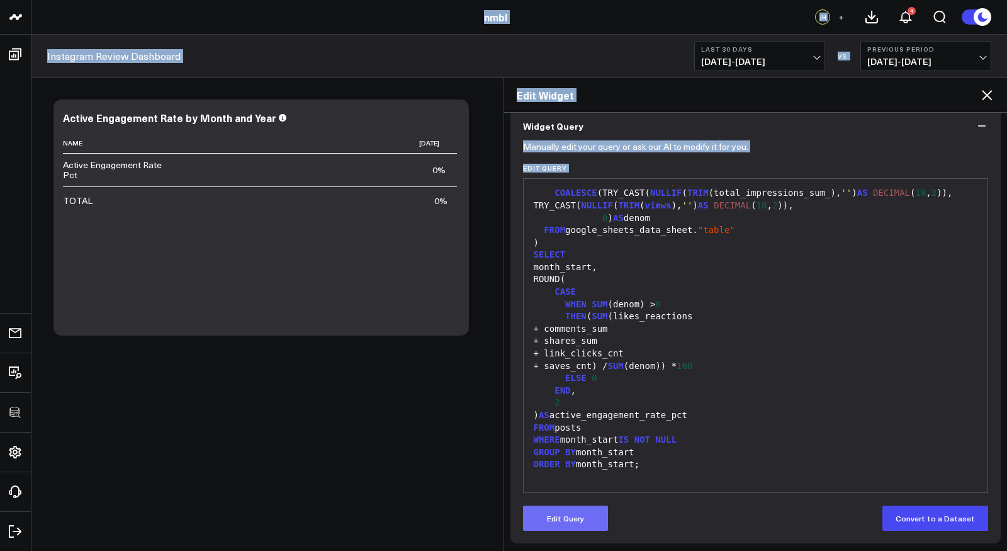
click at [570, 517] on button "Edit Query" at bounding box center [565, 517] width 85 height 25
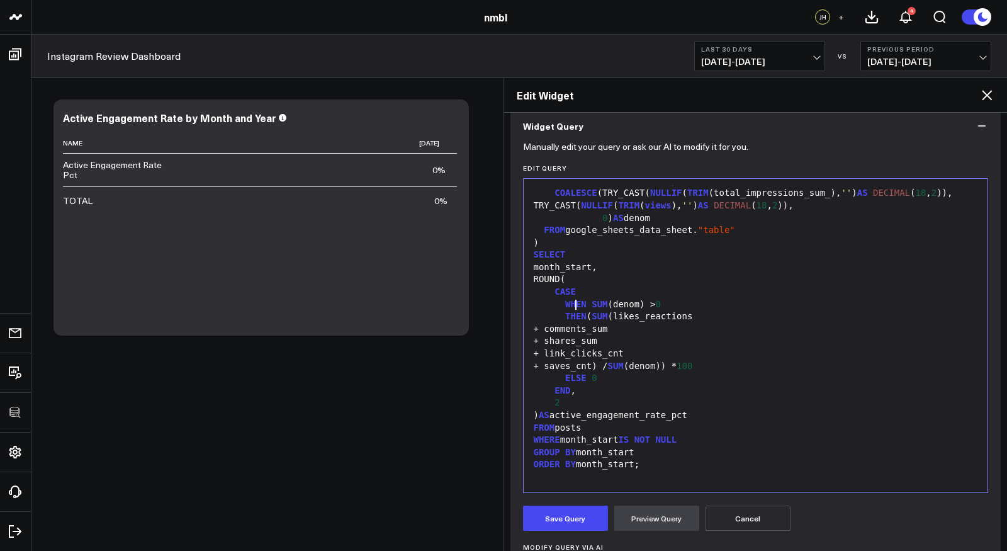
click at [621, 289] on div "CASE" at bounding box center [756, 292] width 452 height 13
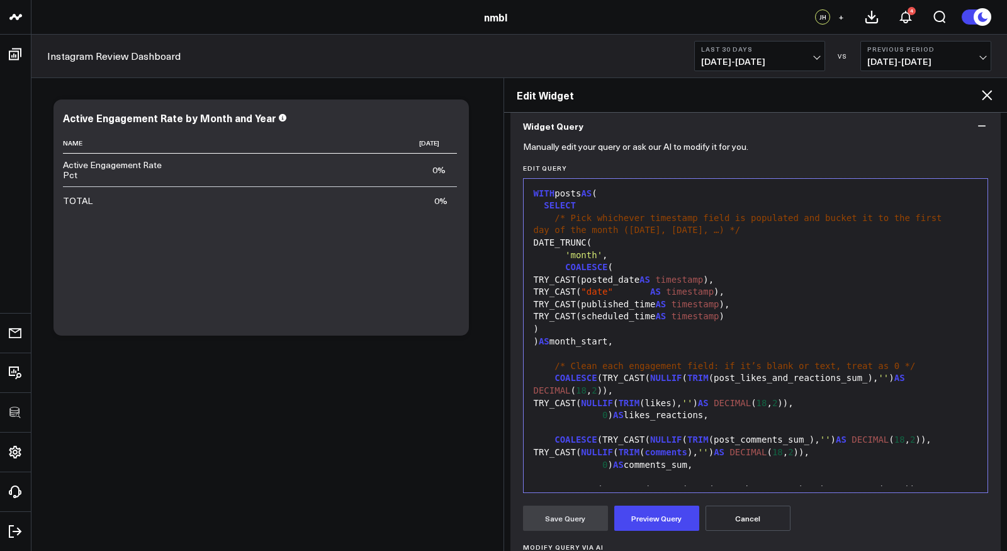
scroll to position [443, 0]
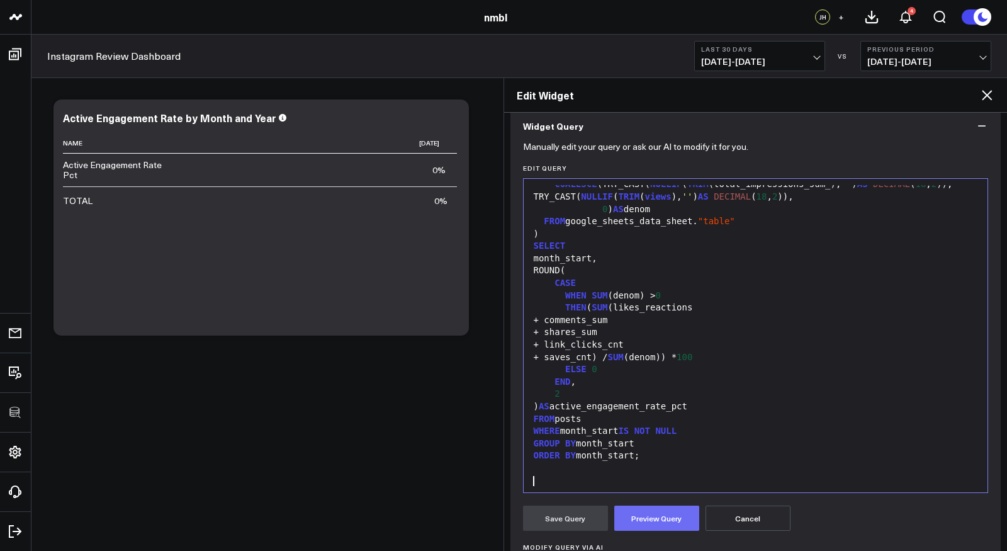
click at [665, 512] on button "Preview Query" at bounding box center [656, 517] width 85 height 25
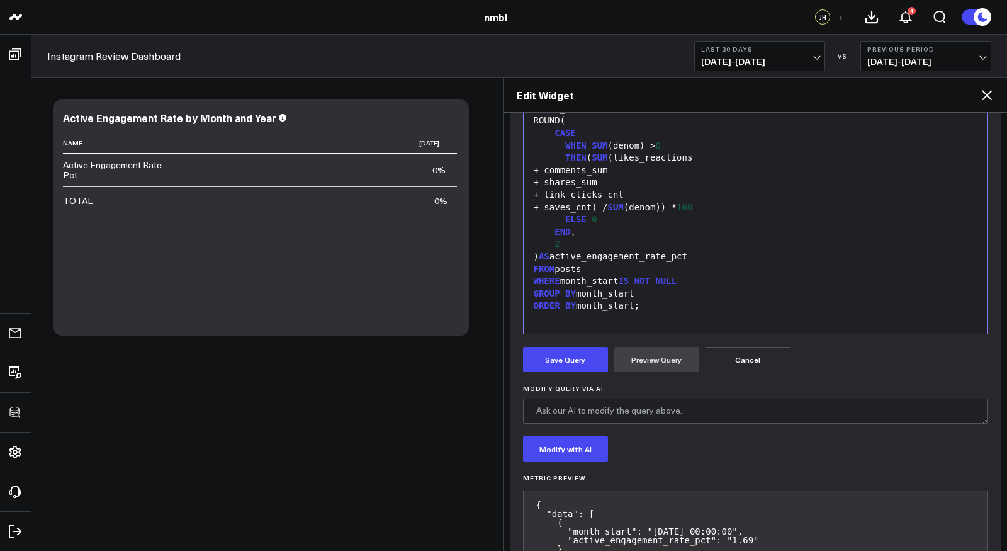
scroll to position [454, 0]
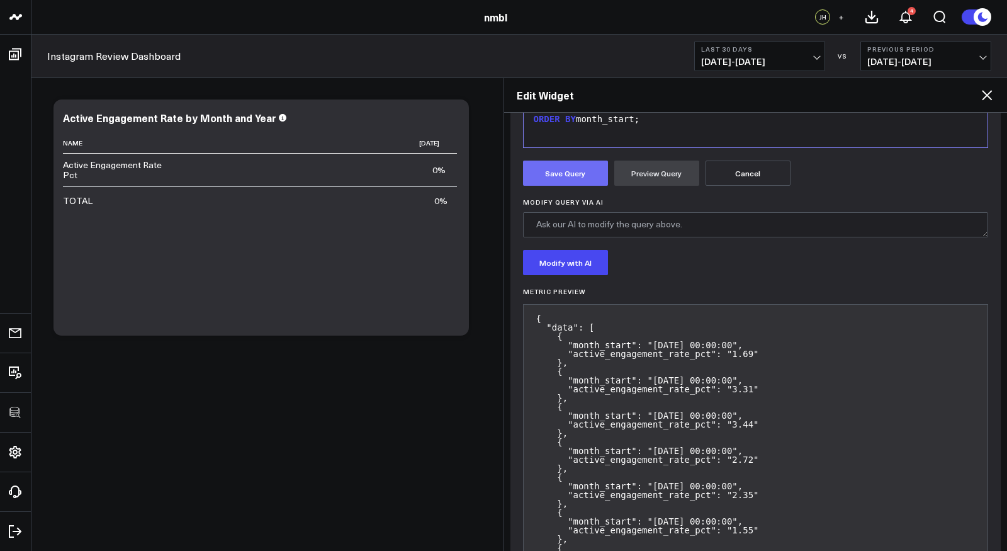
click at [576, 172] on button "Save Query" at bounding box center [565, 172] width 85 height 25
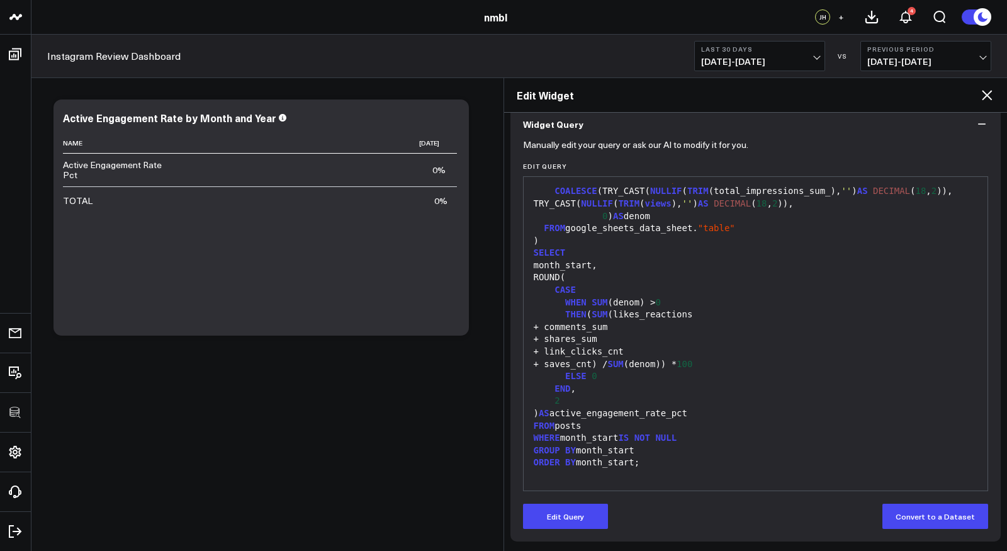
scroll to position [110, 0]
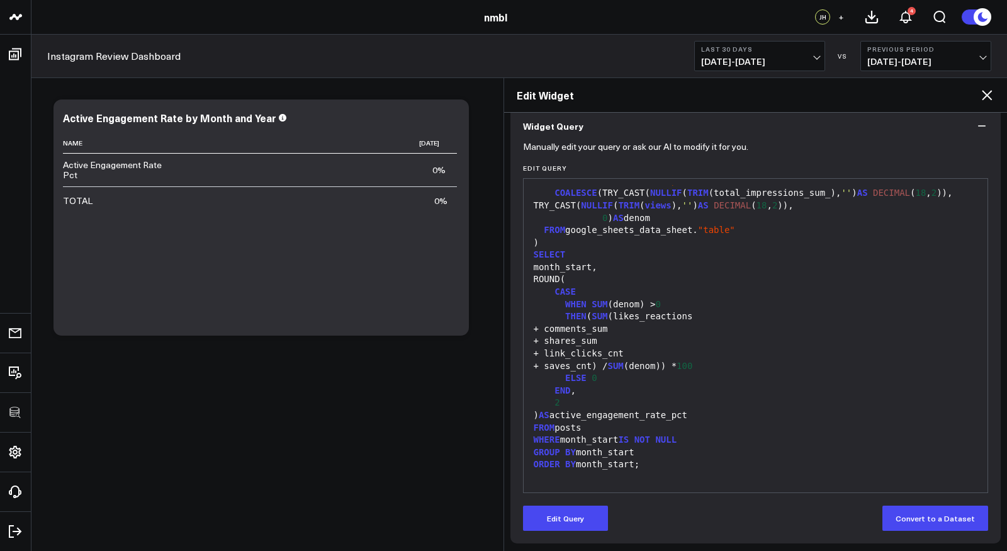
click at [756, 337] on div "+ shares_sum" at bounding box center [756, 341] width 452 height 13
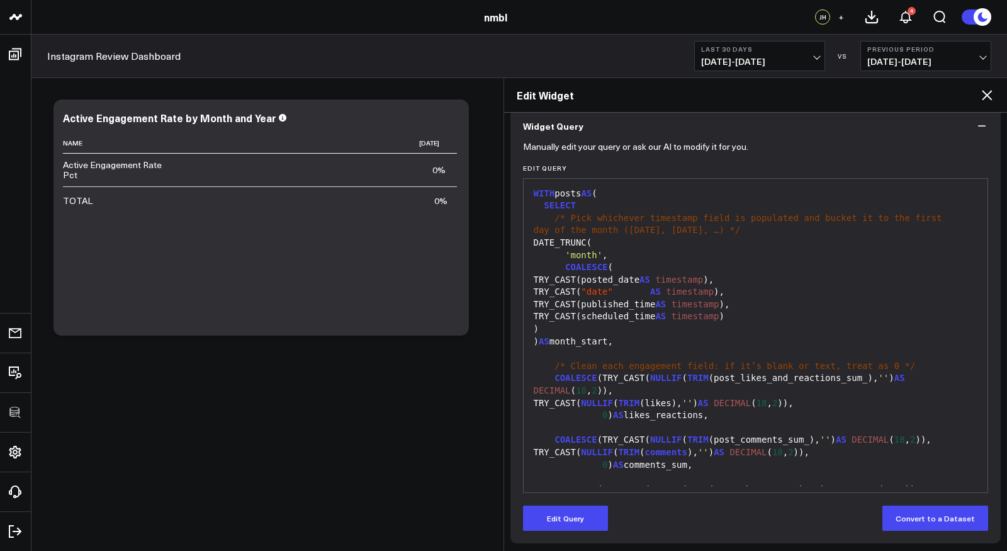
scroll to position [0, 0]
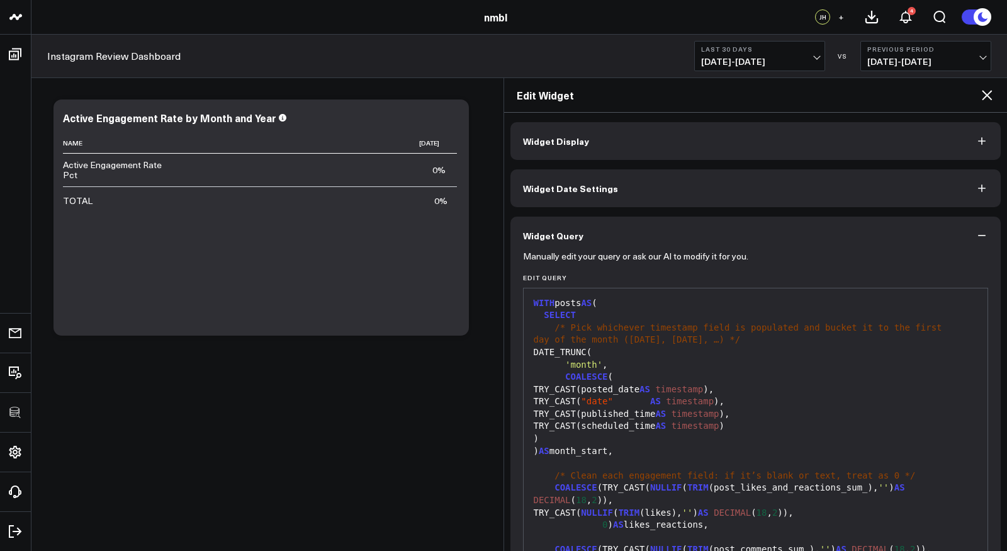
click at [719, 147] on button "Widget Display" at bounding box center [755, 141] width 491 height 38
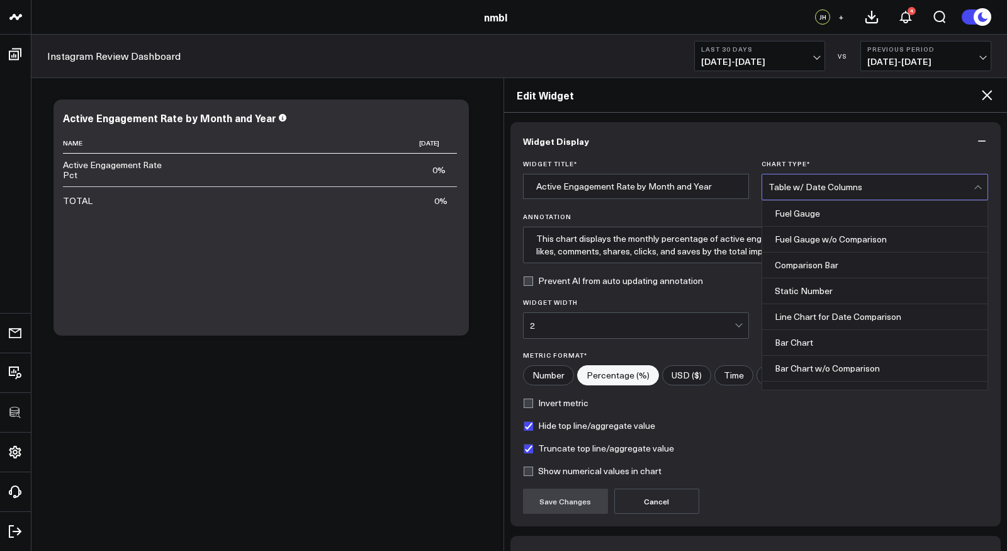
click at [831, 188] on div "Table w/ Date Columns" at bounding box center [870, 187] width 205 height 10
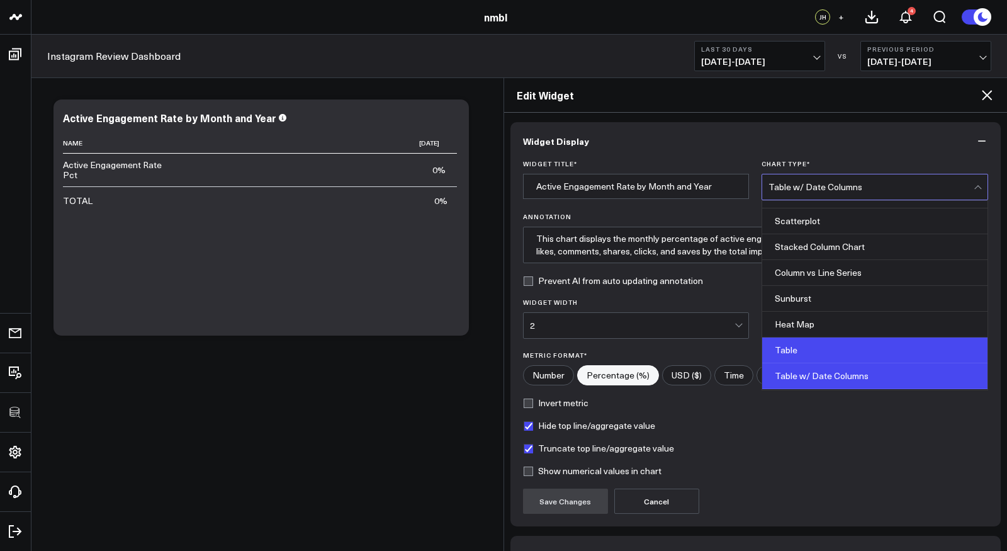
click at [814, 337] on div "Table" at bounding box center [874, 350] width 225 height 26
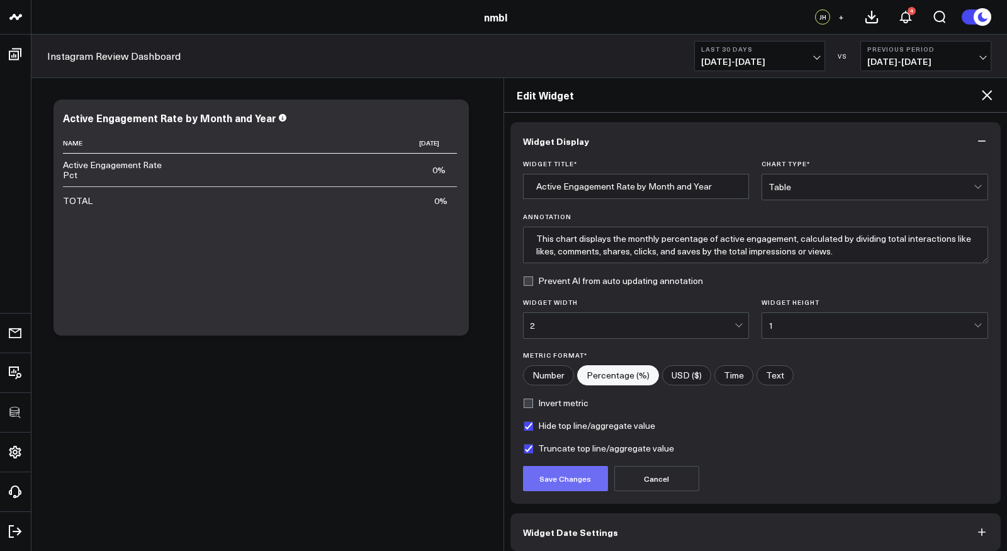
click at [580, 475] on button "Save Changes" at bounding box center [565, 478] width 85 height 25
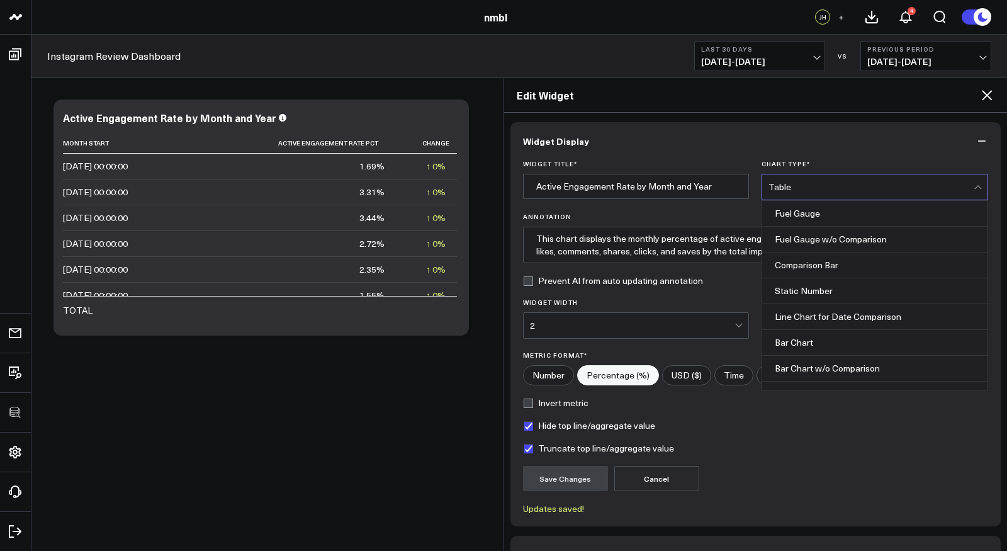
click at [813, 191] on div "Table" at bounding box center [870, 186] width 205 height 25
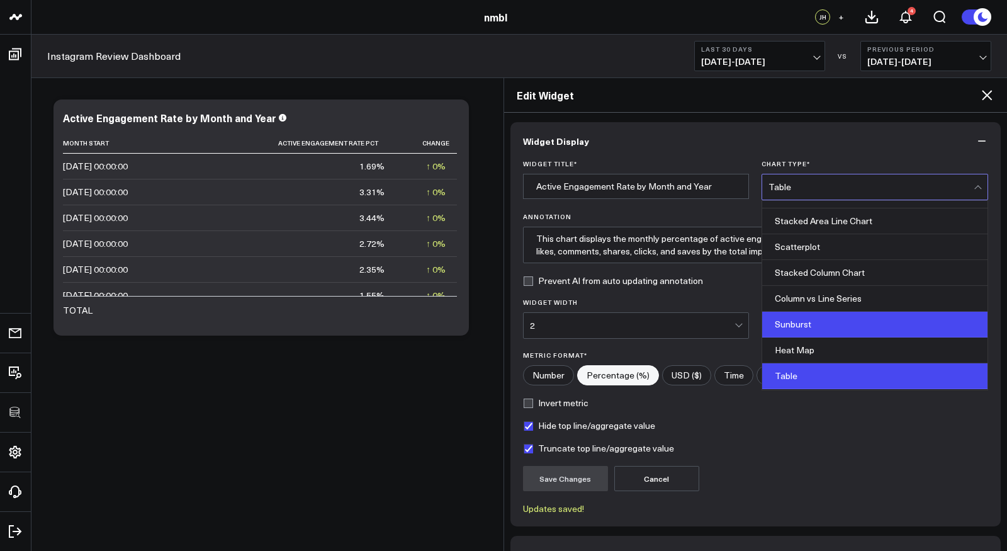
scroll to position [500, 0]
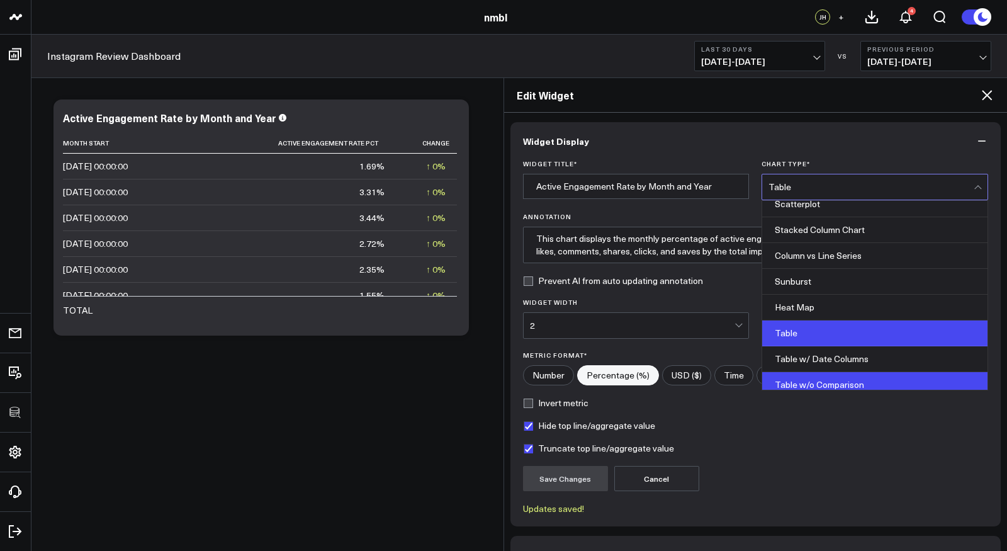
click at [813, 376] on div "Table w/o Comparison" at bounding box center [874, 384] width 225 height 25
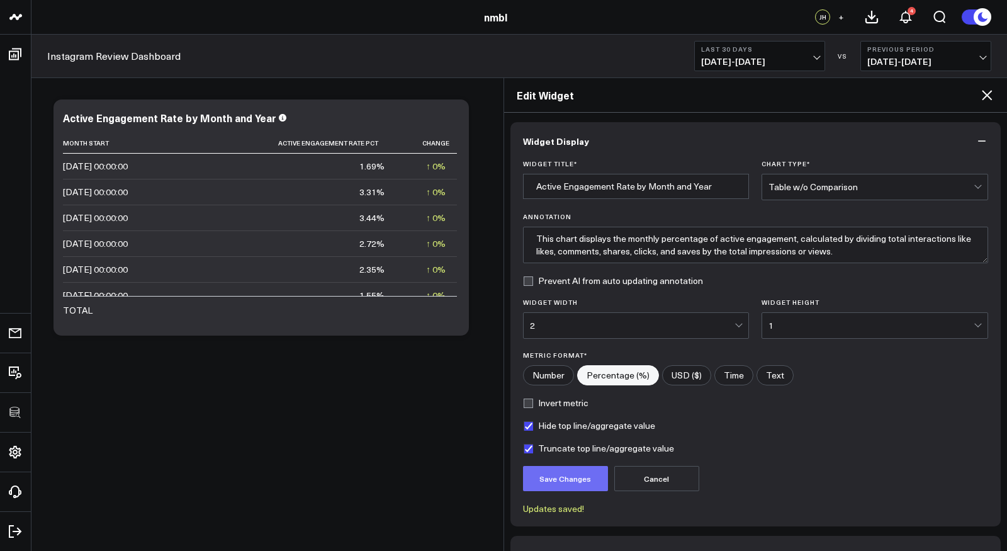
click at [575, 478] on button "Save Changes" at bounding box center [565, 478] width 85 height 25
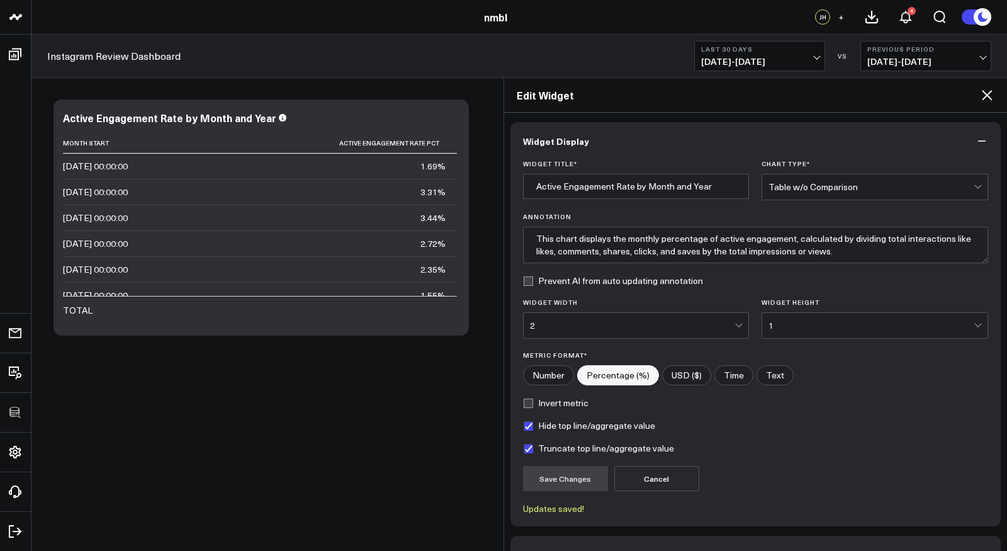
scroll to position [75, 0]
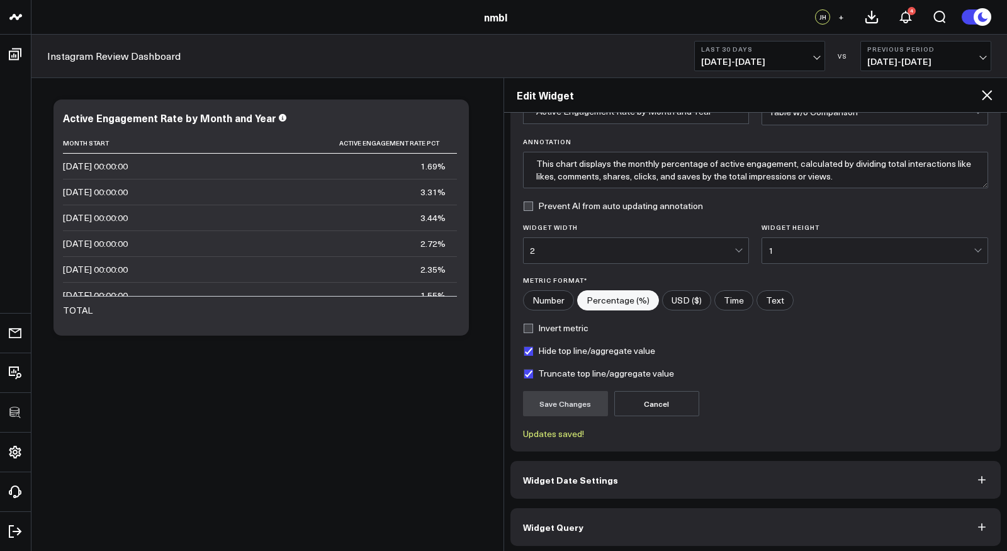
click at [614, 536] on button "Widget Query" at bounding box center [755, 527] width 491 height 38
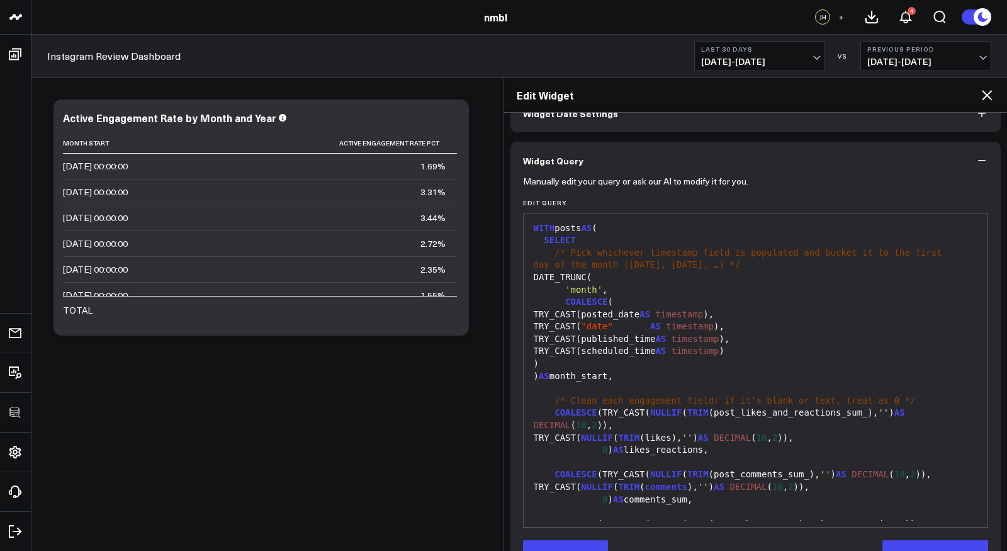
click at [697, 340] on div "TRY_CAST(published_time AS timestamp )," at bounding box center [756, 339] width 452 height 13
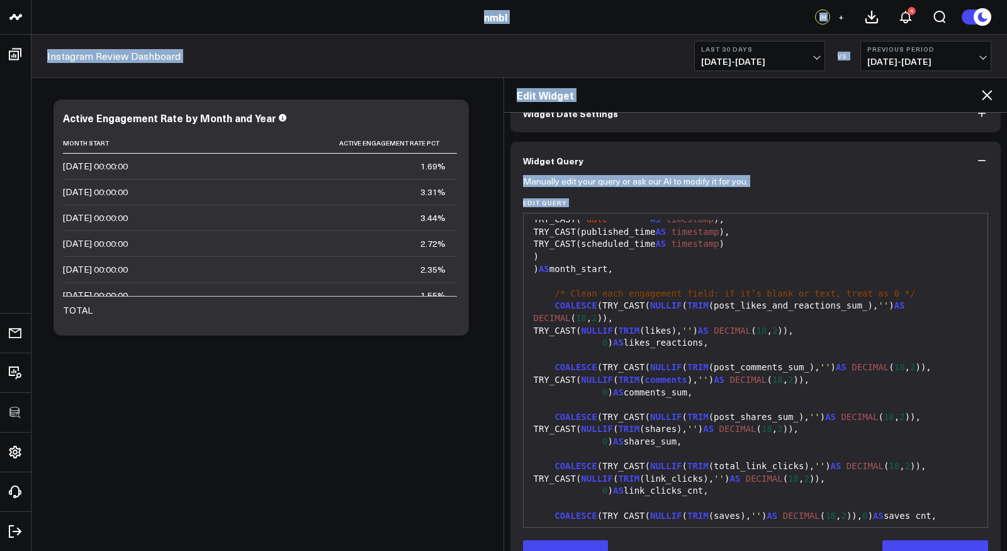
scroll to position [139, 0]
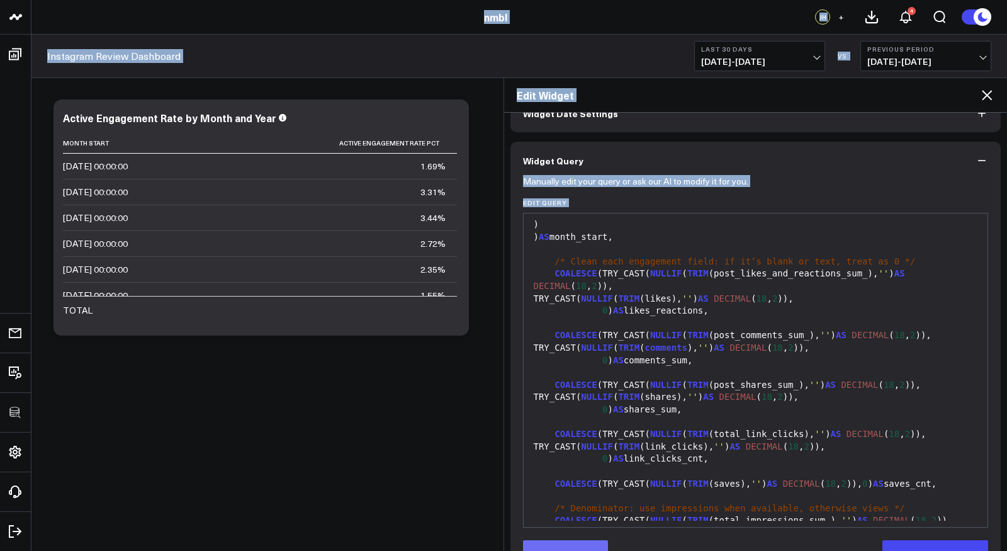
click at [584, 543] on button "Edit Query" at bounding box center [565, 552] width 85 height 25
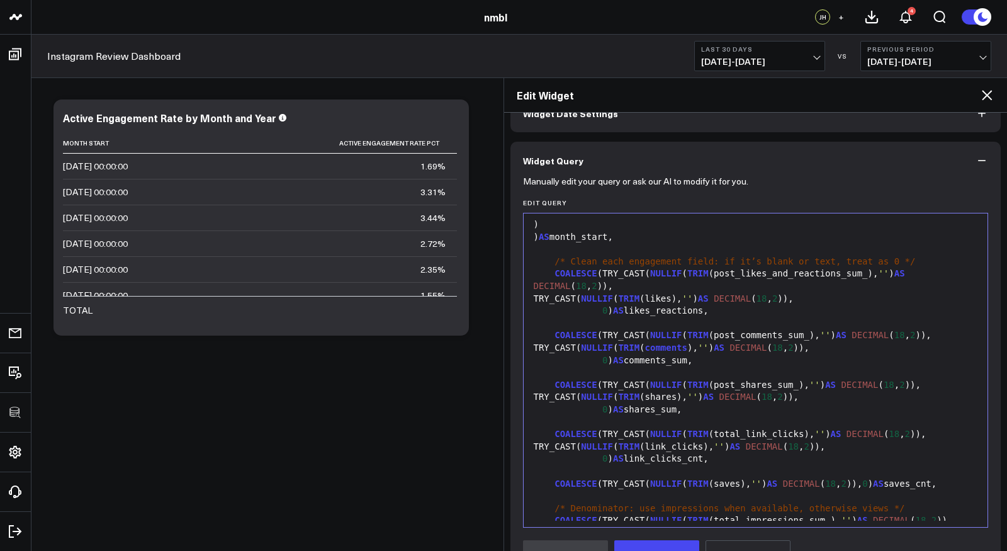
click at [639, 390] on div "COALESCE (TRY_CAST( NULLIF ( TRIM (post_shares_sum_), '' ) AS DECIMAL ( 18 , 2 …" at bounding box center [756, 385] width 452 height 13
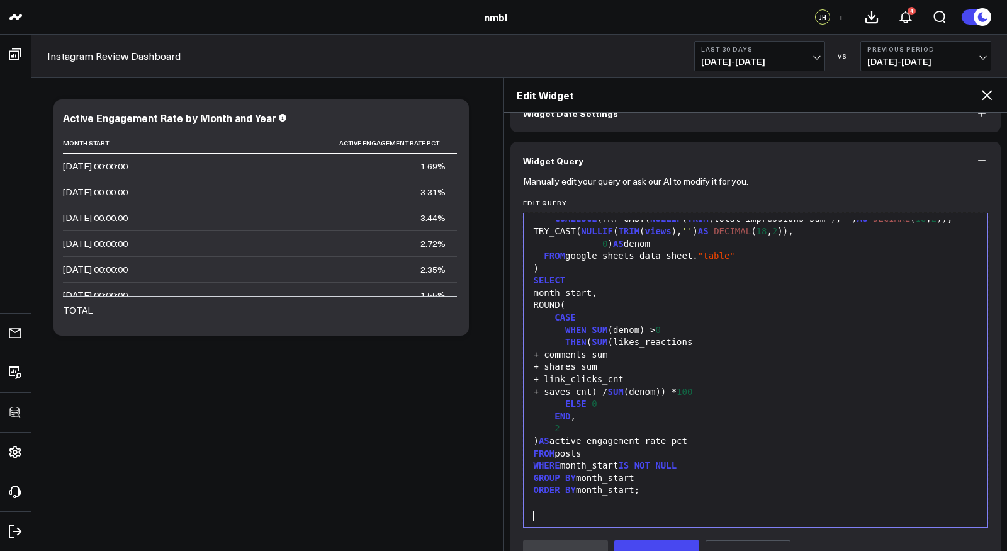
scroll to position [444, 0]
click at [646, 548] on button "Preview Query" at bounding box center [656, 552] width 85 height 25
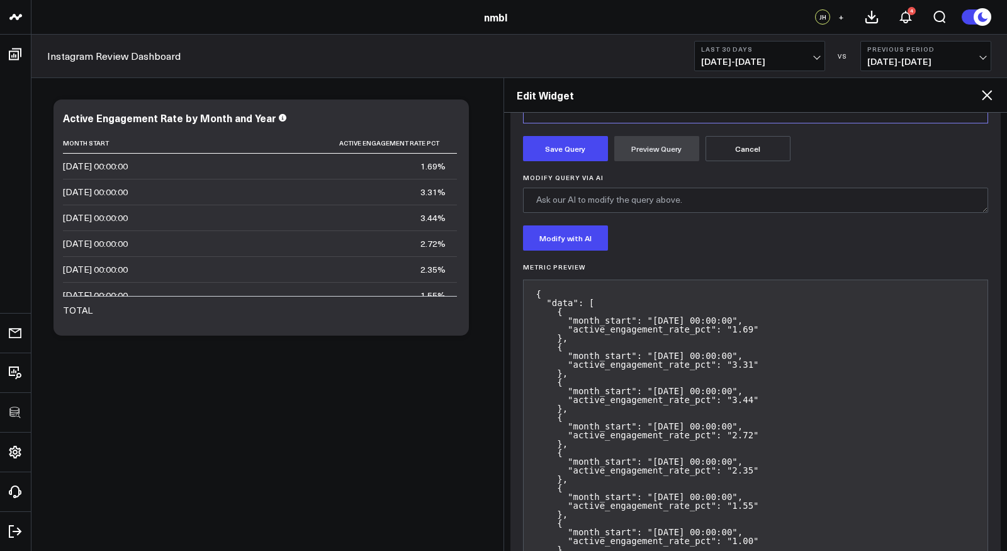
scroll to position [464, 0]
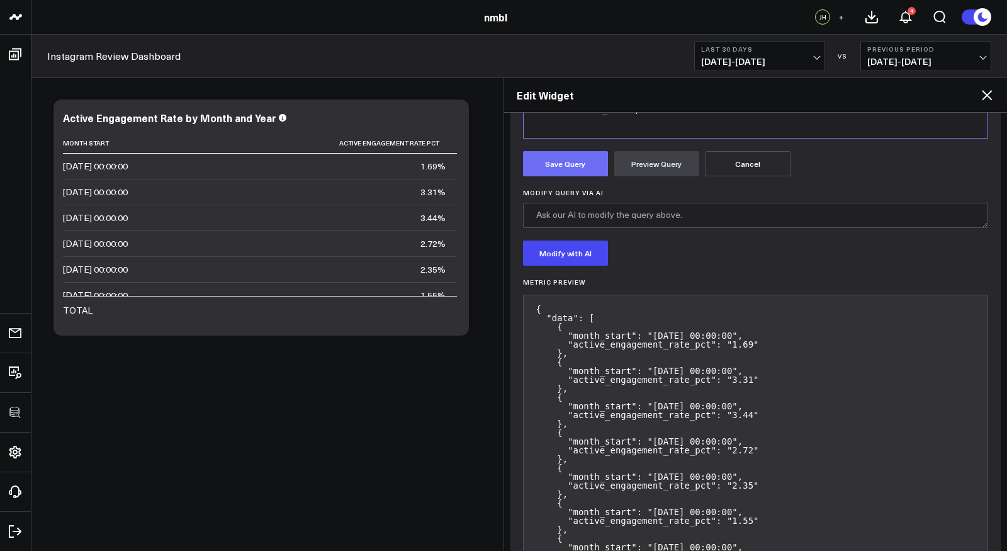
click at [548, 164] on button "Save Query" at bounding box center [565, 163] width 85 height 25
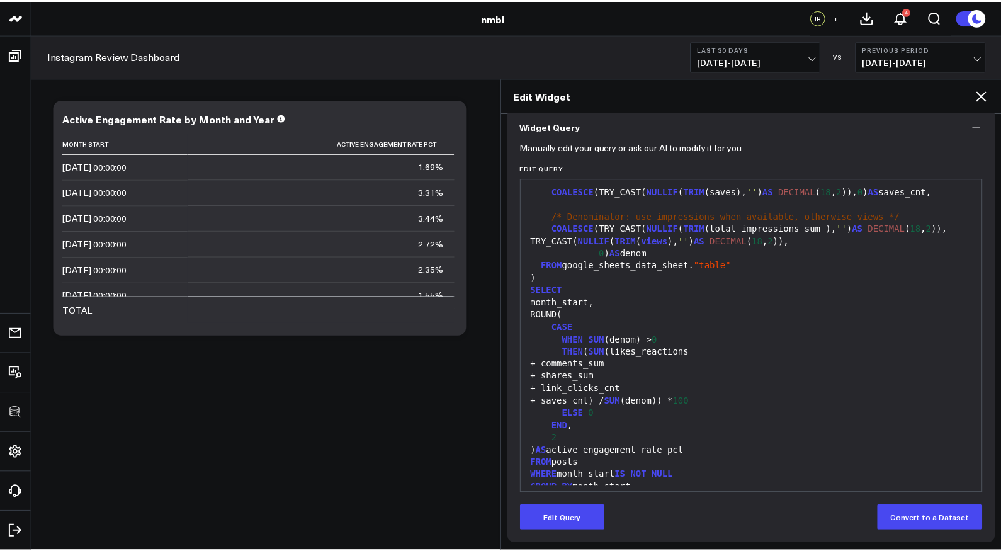
scroll to position [392, 0]
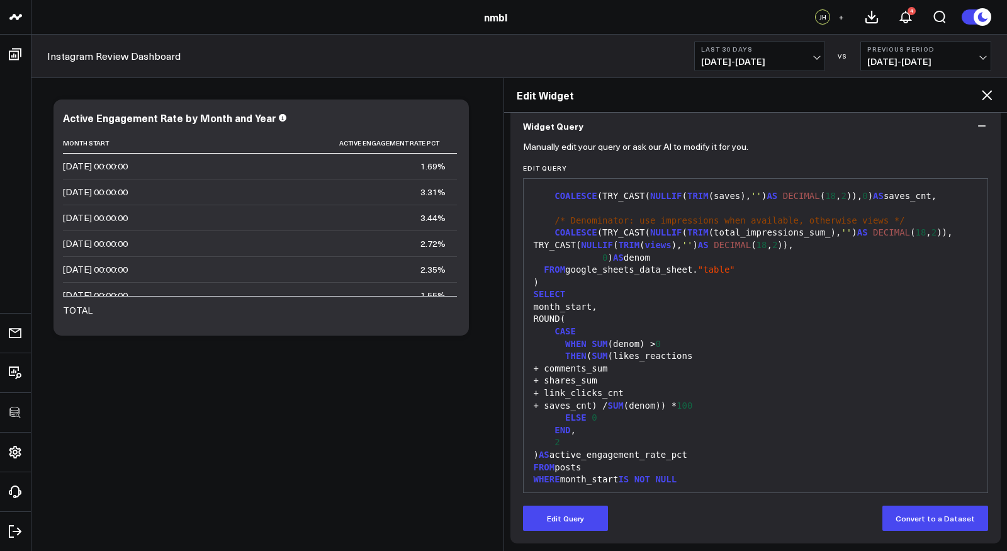
click at [987, 91] on icon at bounding box center [986, 94] width 15 height 15
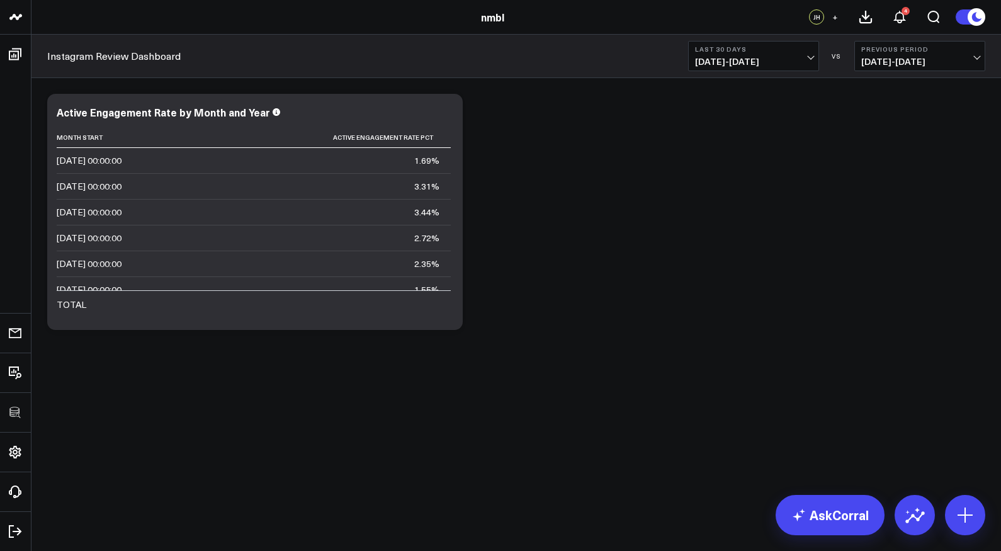
click at [541, 143] on div "Modify via AI Copy link to widget Ask support Remove Create linked copy Executi…" at bounding box center [516, 211] width 950 height 249
click at [422, 114] on icon at bounding box center [422, 115] width 9 height 9
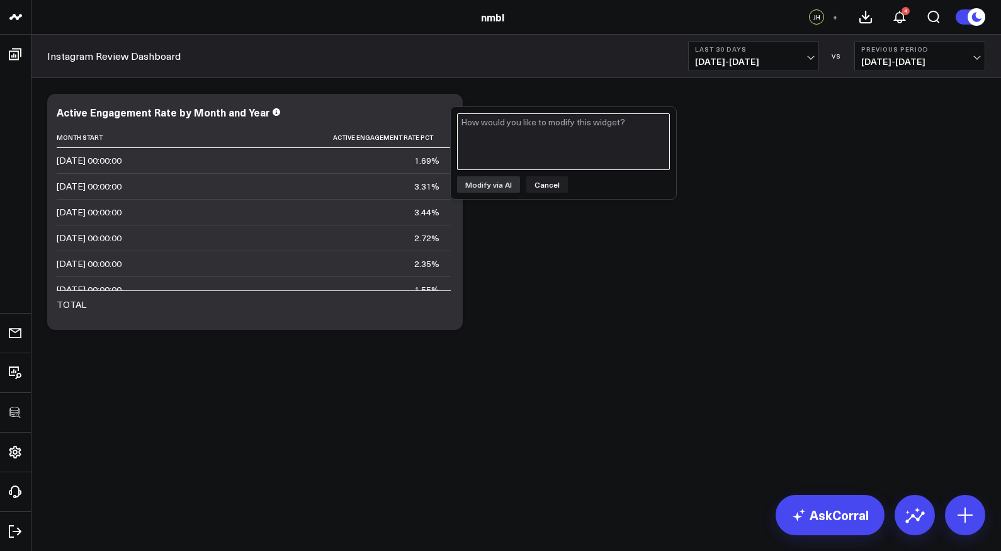
click at [487, 142] on textarea at bounding box center [563, 141] width 213 height 57
type textarea "Remove time, just keep date"
click at [483, 186] on button "Modify via AI" at bounding box center [488, 184] width 63 height 16
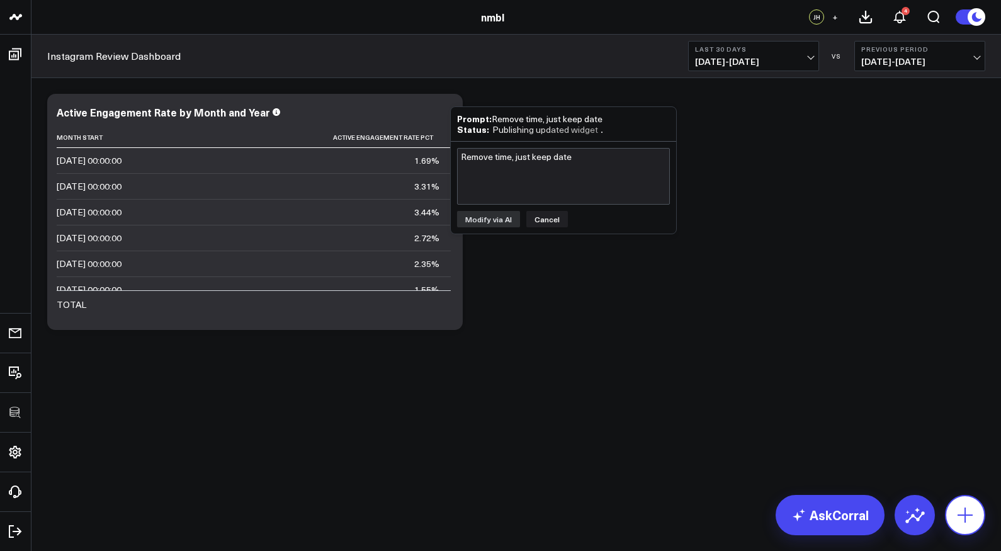
click at [976, 519] on button at bounding box center [965, 515] width 40 height 40
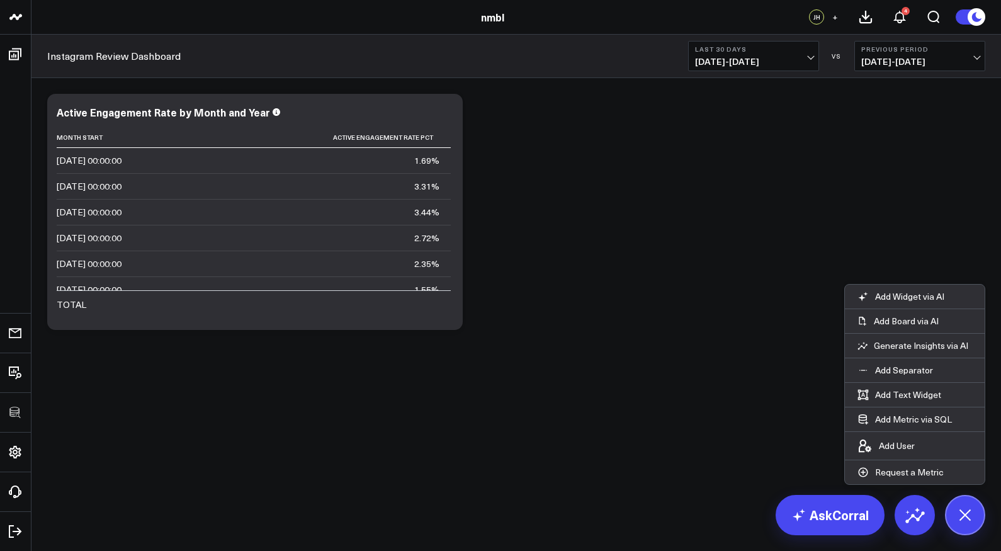
click at [558, 278] on div "Modify via AI Copy link to widget Ask support Remove Create linked copy Executi…" at bounding box center [516, 211] width 950 height 249
click at [423, 112] on icon at bounding box center [422, 115] width 9 height 9
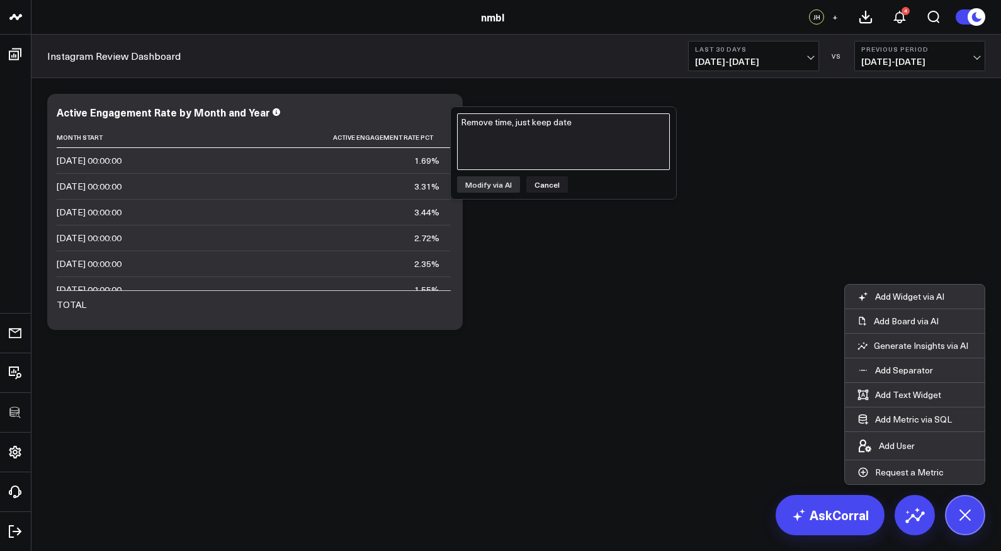
click at [544, 151] on textarea "Remove time, just keep date" at bounding box center [563, 141] width 213 height 57
type textarea "Re"
click at [552, 182] on button "Cancel" at bounding box center [547, 184] width 42 height 16
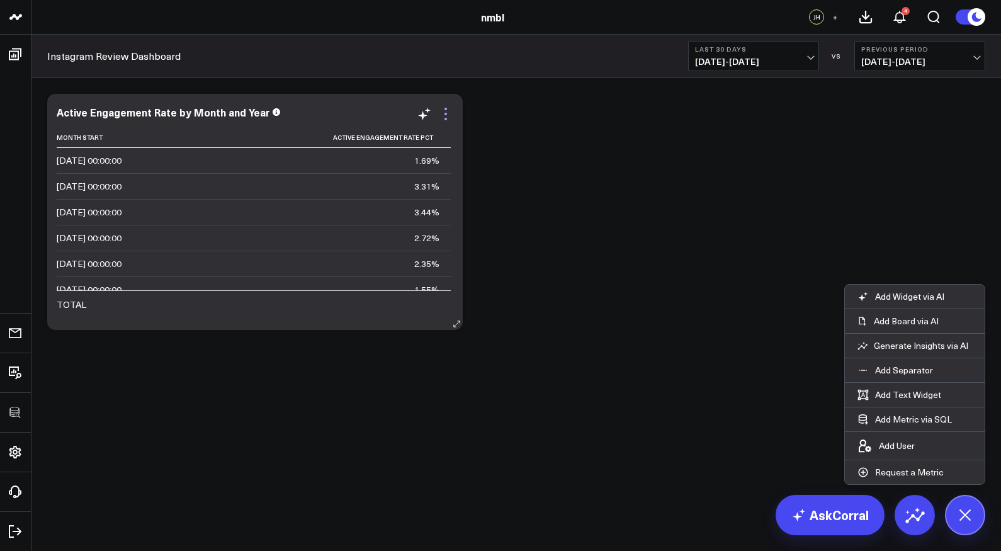
click at [447, 108] on icon at bounding box center [445, 113] width 15 height 15
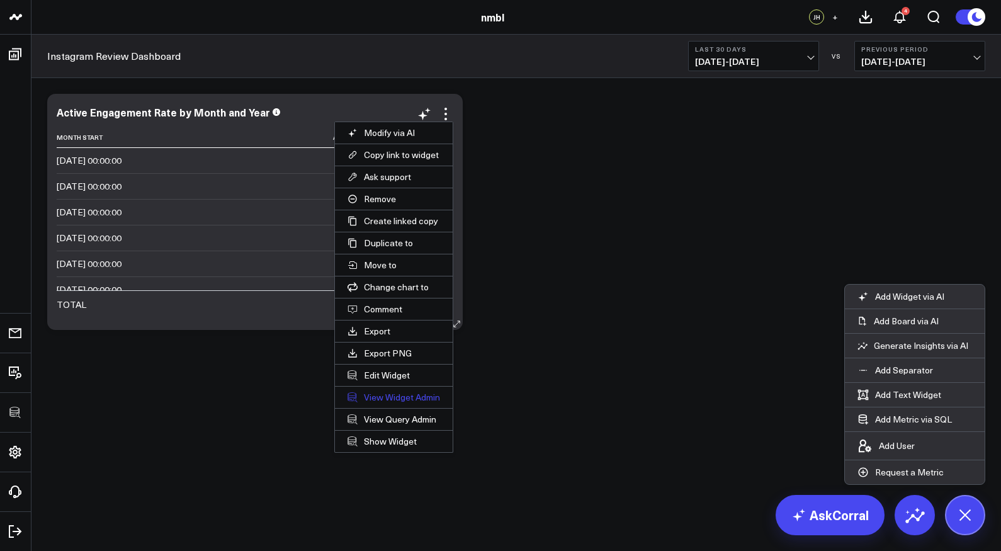
click at [404, 395] on link "View Widget Admin" at bounding box center [394, 396] width 118 height 21
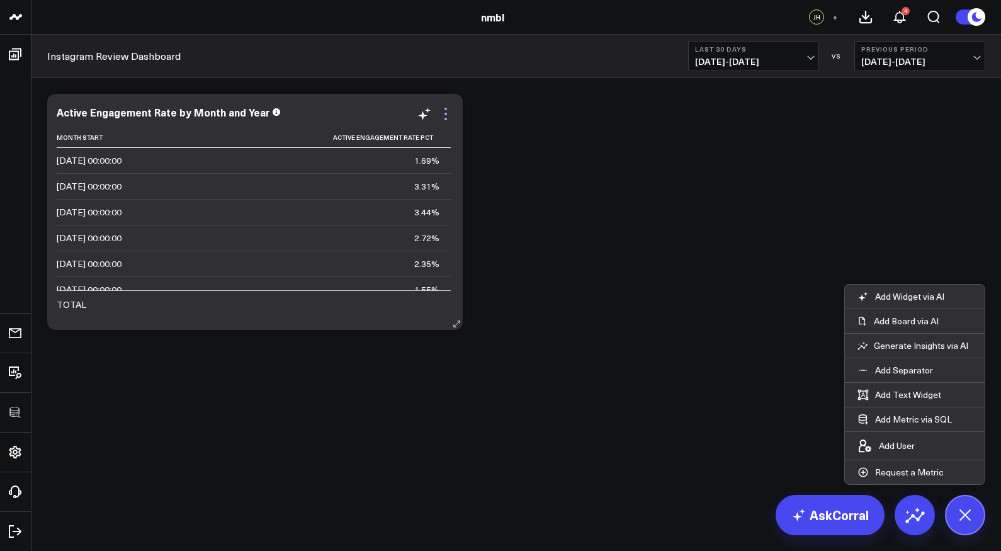
click at [446, 113] on icon at bounding box center [445, 114] width 3 height 3
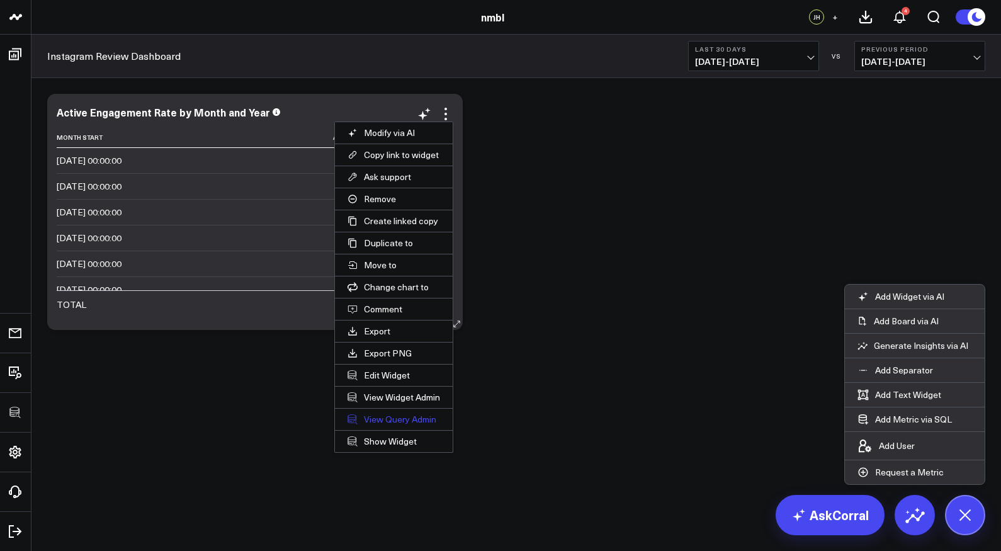
click at [409, 412] on link "View Query Admin" at bounding box center [394, 418] width 118 height 21
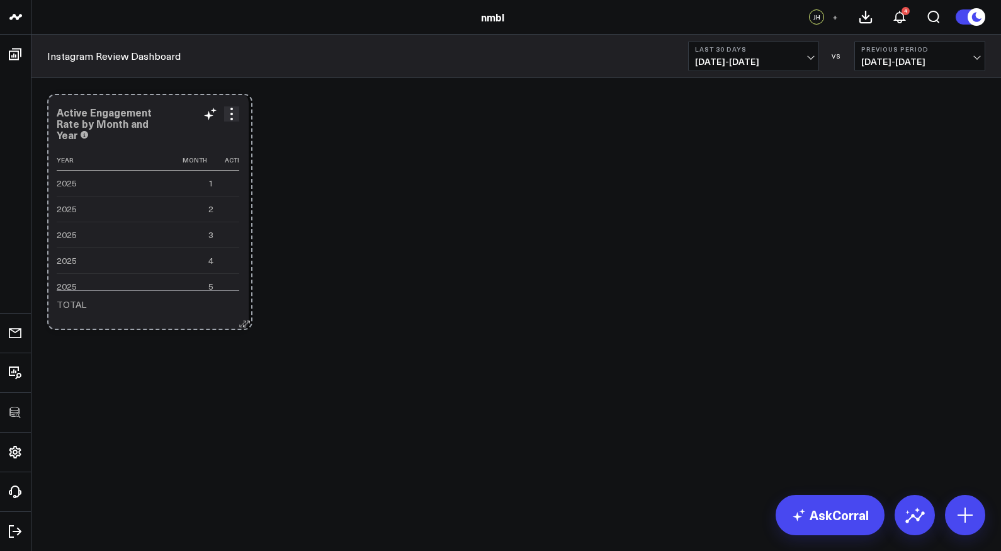
drag, startPoint x: 453, startPoint y: 323, endPoint x: 242, endPoint y: 308, distance: 210.7
click at [242, 308] on div "Active Engagement Rate by Month and Year Year Month Active Engagement Rate Pct …" at bounding box center [147, 212] width 201 height 236
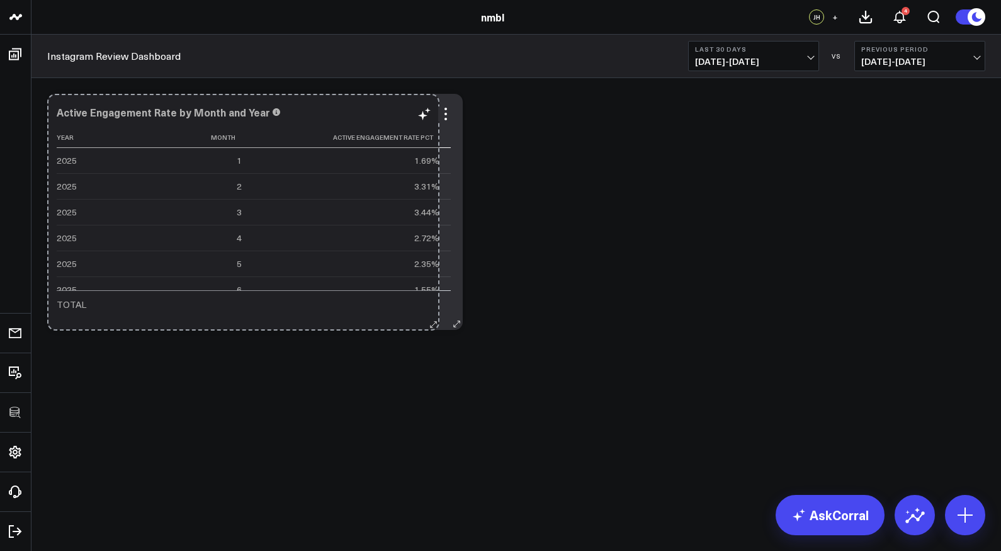
drag, startPoint x: 241, startPoint y: 318, endPoint x: 432, endPoint y: 318, distance: 190.7
click at [432, 318] on div "Active Engagement Rate by Month and Year Year Month Active Engagement Rate Pct …" at bounding box center [254, 212] width 415 height 236
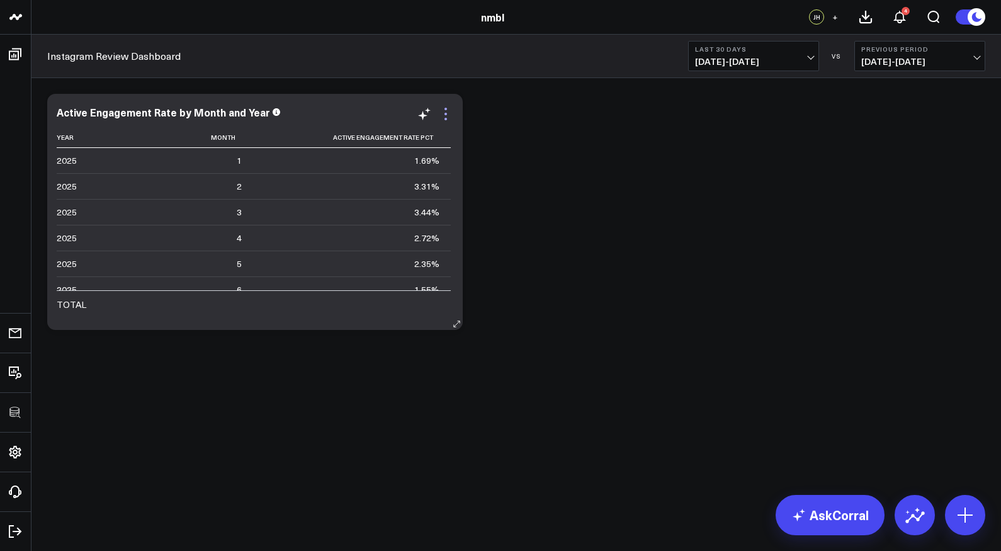
click at [448, 113] on icon at bounding box center [445, 113] width 15 height 15
click at [447, 114] on icon at bounding box center [445, 113] width 15 height 15
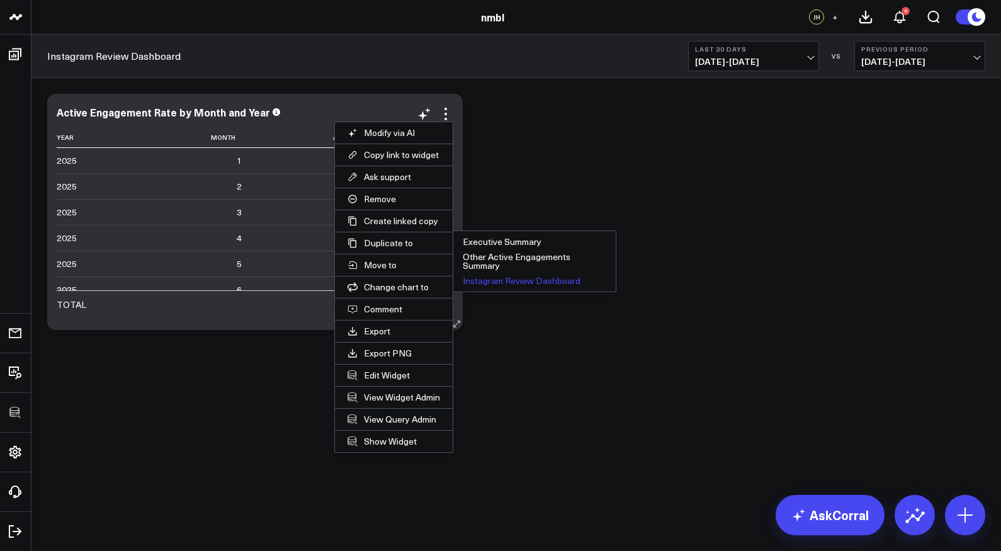
click at [498, 278] on button "Instagram Review Dashboard" at bounding box center [534, 280] width 162 height 15
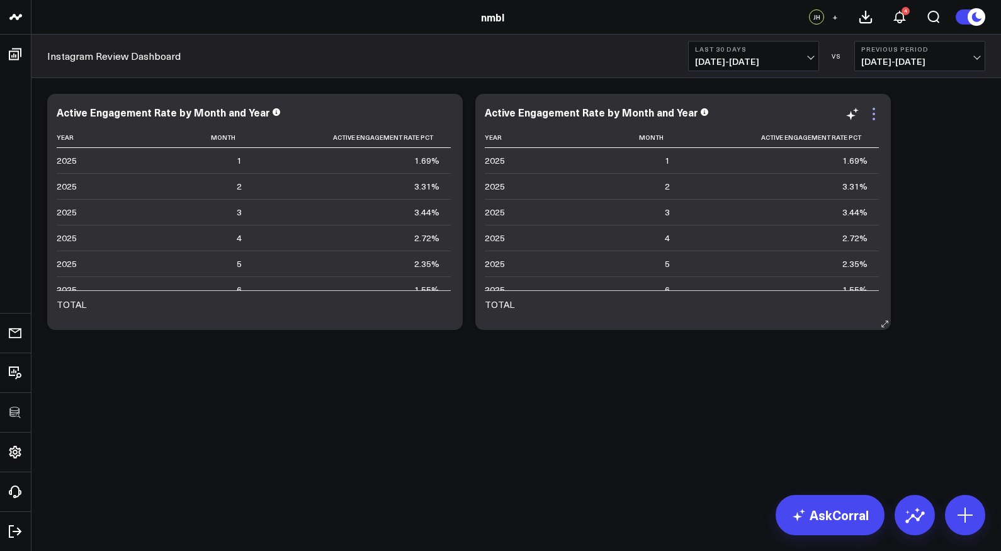
click at [873, 114] on icon at bounding box center [873, 114] width 3 height 3
click at [876, 112] on icon at bounding box center [873, 113] width 15 height 15
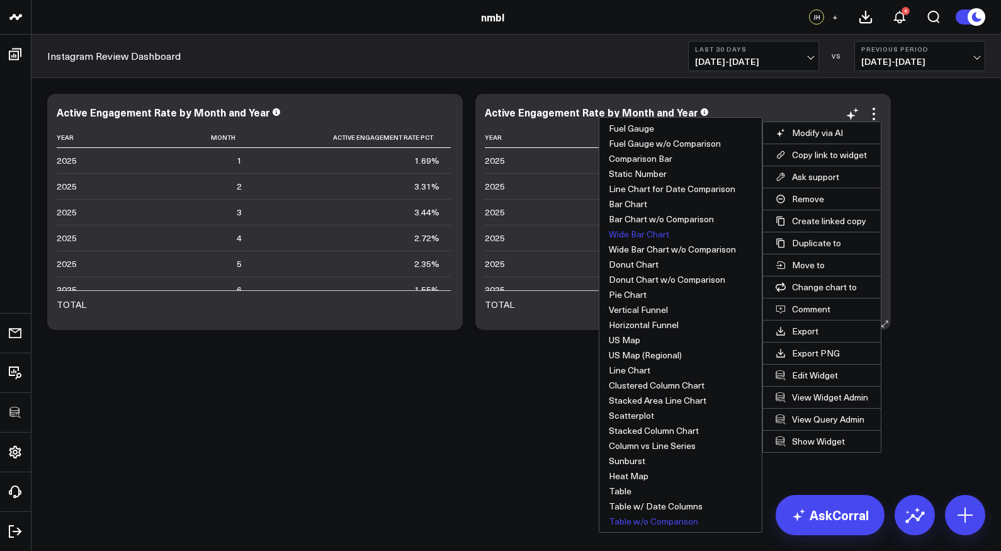
click at [654, 233] on button "Wide Bar Chart" at bounding box center [680, 234] width 162 height 15
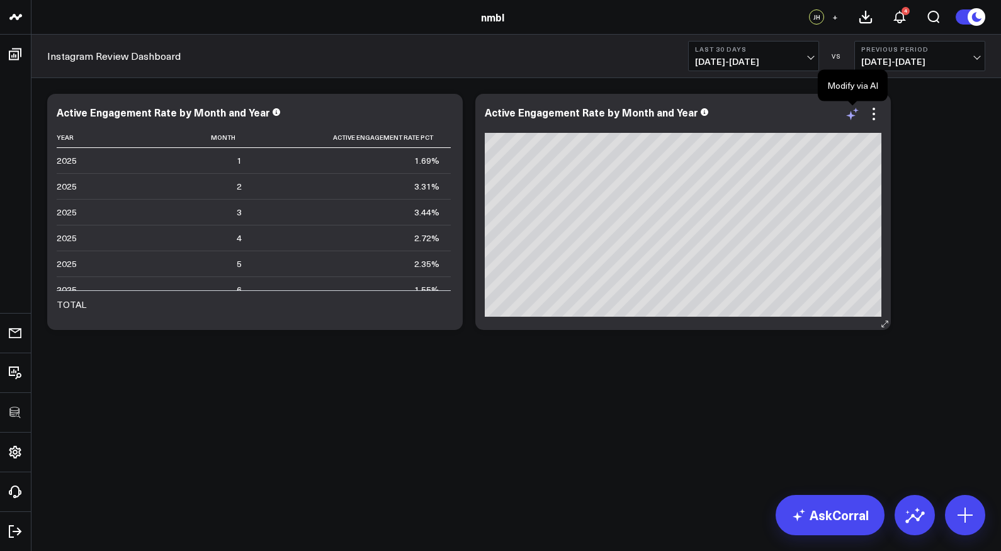
click at [853, 115] on icon at bounding box center [850, 115] width 9 height 9
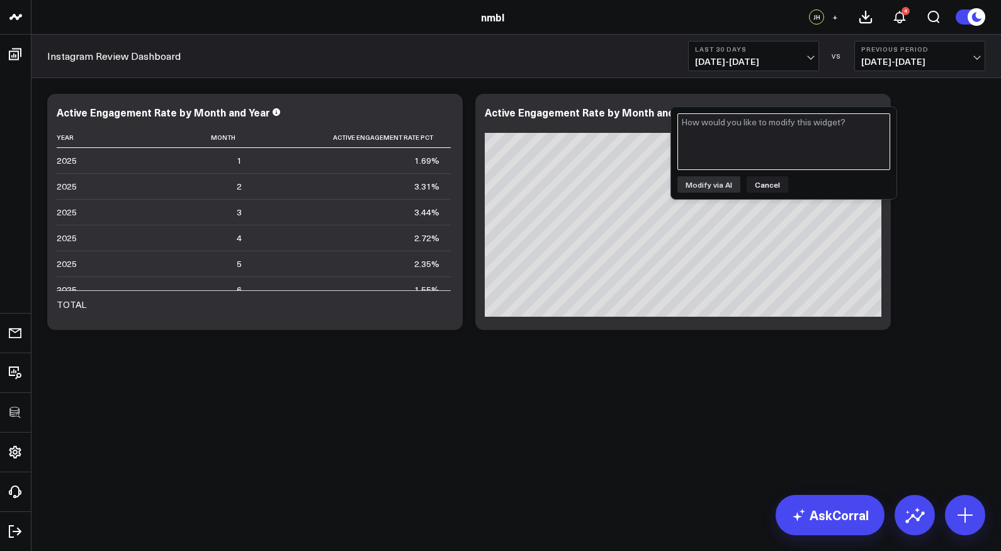
click at [822, 149] on textarea at bounding box center [783, 141] width 213 height 57
type textarea "Only show the month as it's all in [DATE]"
click at [721, 186] on button "Modify via AI" at bounding box center [708, 184] width 63 height 16
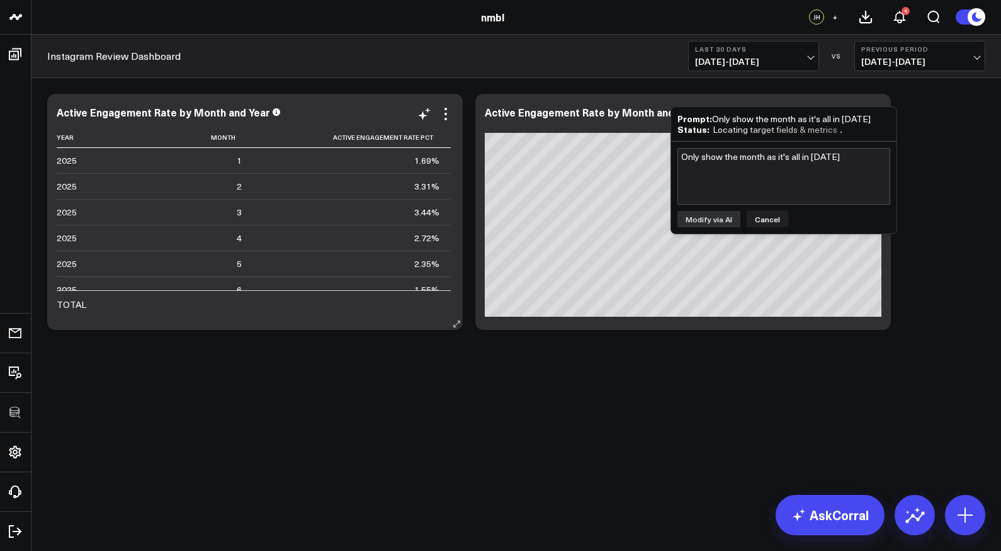
scroll to position [60, 0]
click at [446, 110] on icon at bounding box center [445, 113] width 15 height 15
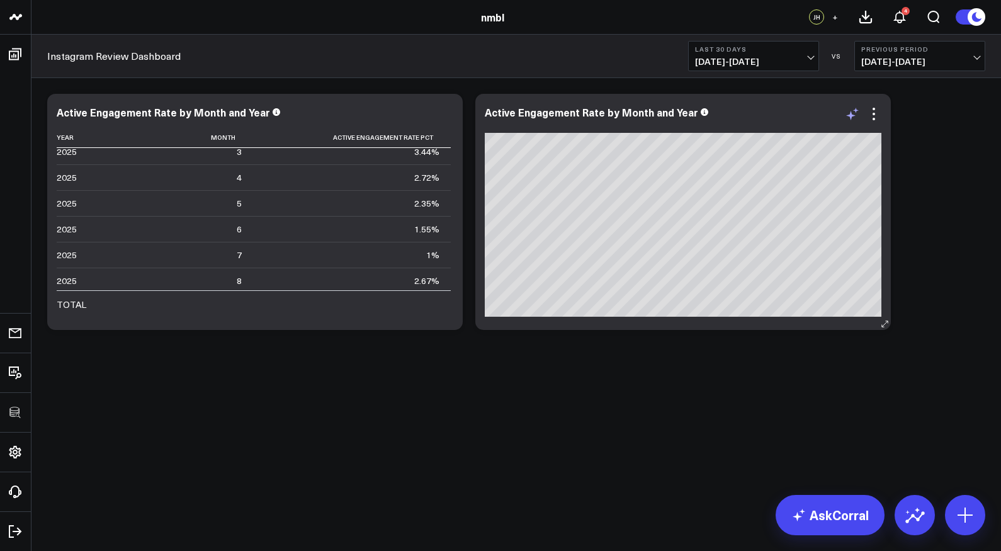
click at [853, 108] on icon at bounding box center [852, 113] width 15 height 15
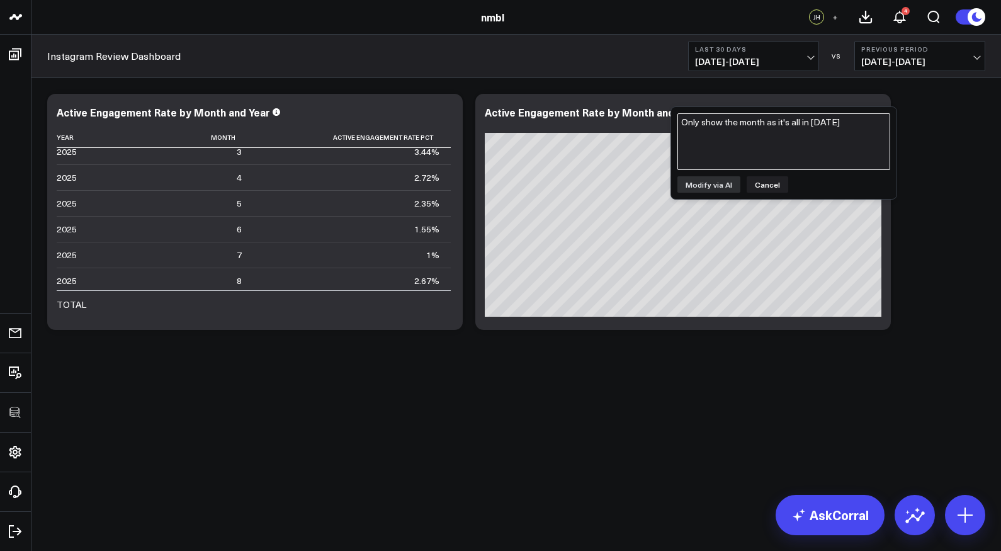
click at [789, 144] on textarea "Only show the month as it's all in [DATE]" at bounding box center [783, 141] width 213 height 57
type textarea "Only show the month as it's 2025"
click at [719, 187] on button "Modify via AI" at bounding box center [708, 184] width 63 height 16
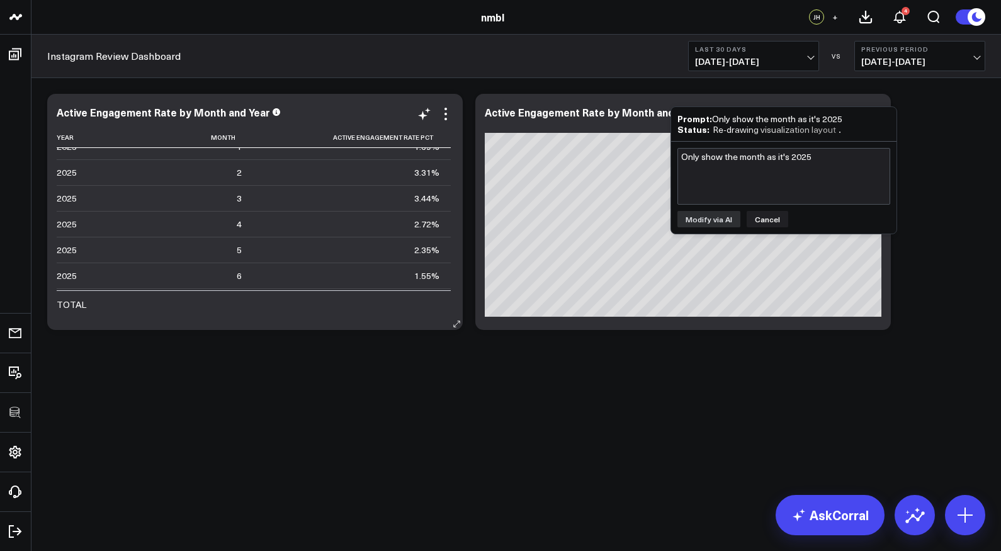
scroll to position [0, 0]
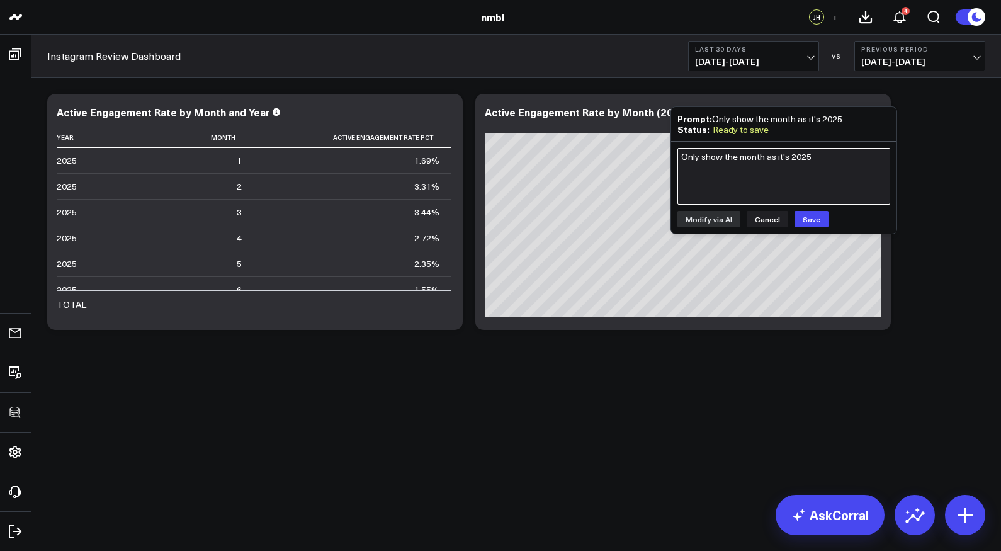
click at [826, 170] on textarea "Only show the month as it's 2025" at bounding box center [783, 176] width 213 height 57
type textarea "Can you use the name of the month?"
click at [707, 220] on button "Modify via AI" at bounding box center [708, 219] width 63 height 16
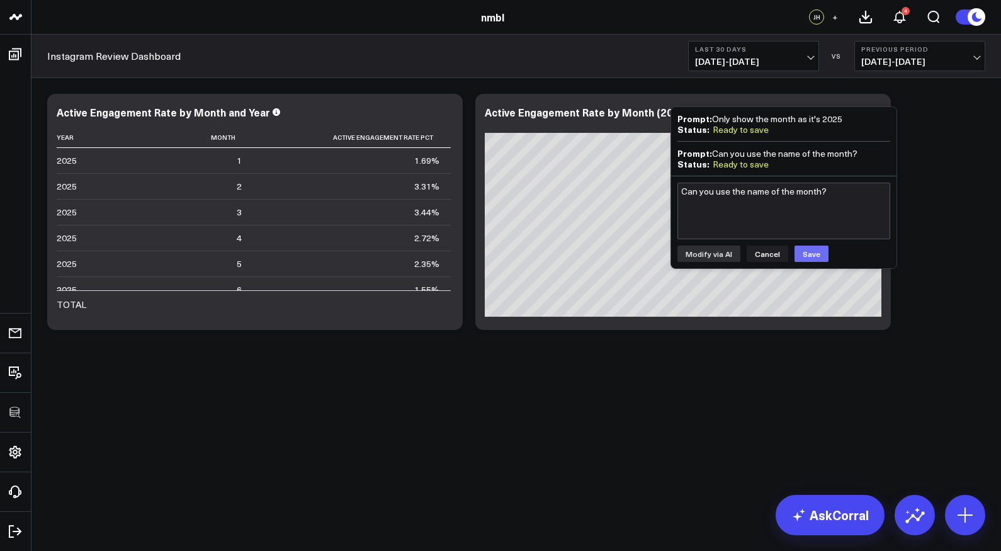
click at [804, 245] on button "Save" at bounding box center [811, 253] width 34 height 16
click at [690, 420] on body "100525 Test 100625-2 3725 Test 829 Studios Accenture Acme Industrial Activant C…" at bounding box center [500, 275] width 1001 height 551
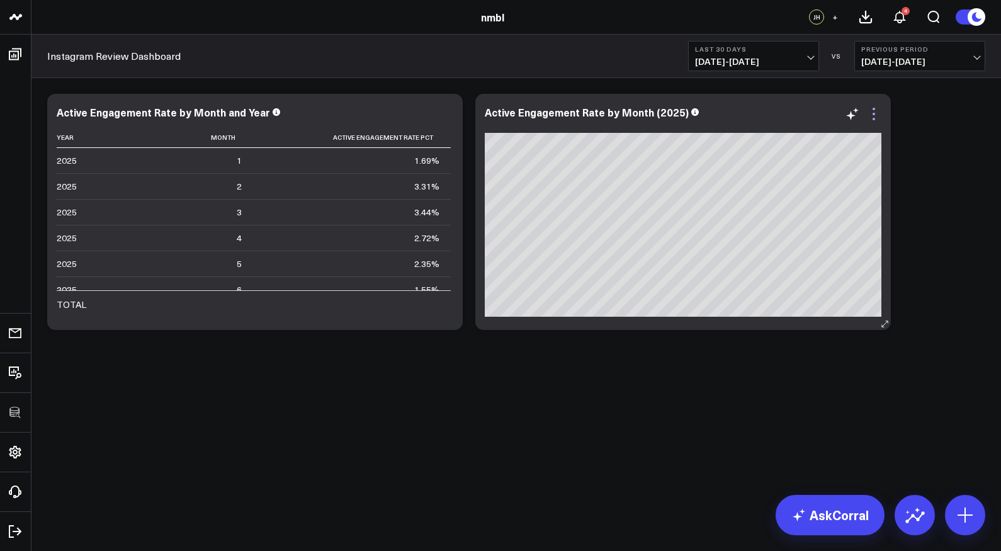
click at [875, 111] on icon at bounding box center [873, 113] width 15 height 15
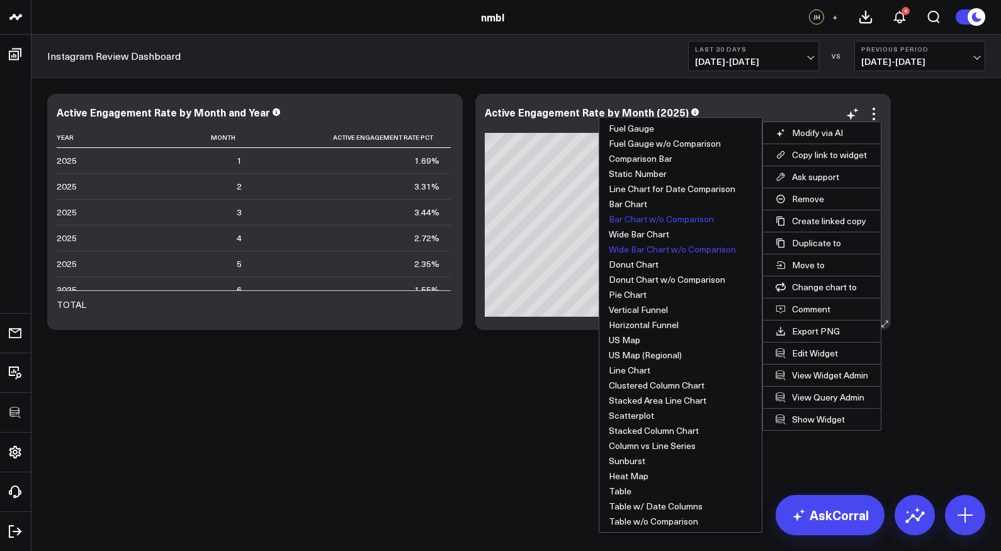
click at [667, 252] on button "Wide Bar Chart w/o Comparison" at bounding box center [680, 249] width 162 height 15
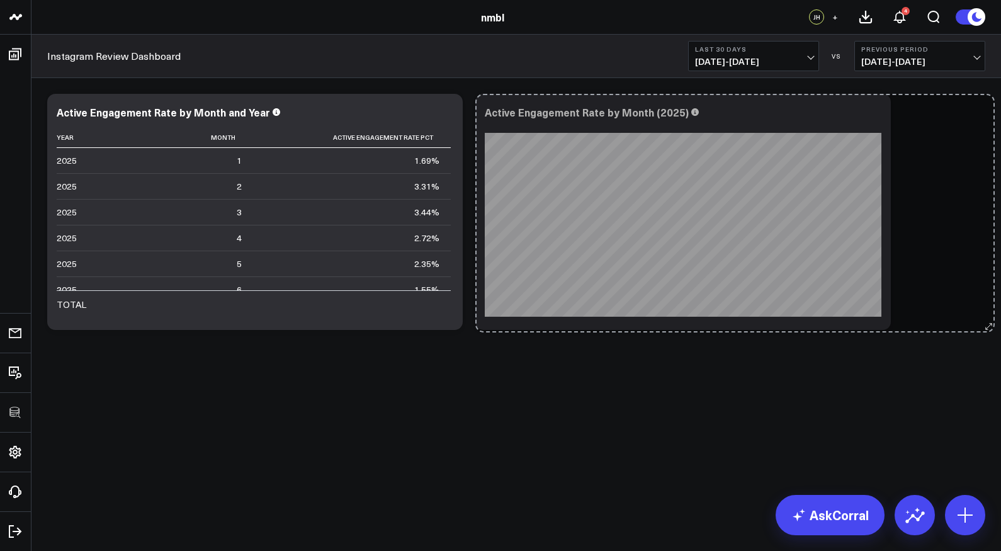
drag, startPoint x: 886, startPoint y: 322, endPoint x: 990, endPoint y: 324, distance: 103.9
click at [990, 324] on div "Modify via AI Copy link to widget Ask support Remove Create linked copy Executi…" at bounding box center [516, 211] width 950 height 249
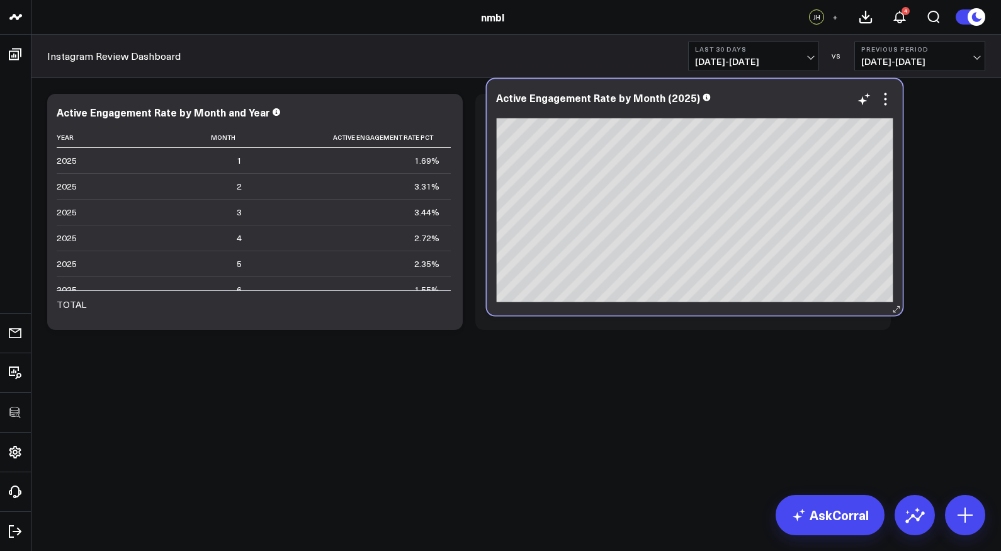
drag, startPoint x: 816, startPoint y: 104, endPoint x: 819, endPoint y: 93, distance: 11.8
click at [821, 93] on div "Active Engagement Rate by Month (2025)" at bounding box center [694, 197] width 415 height 236
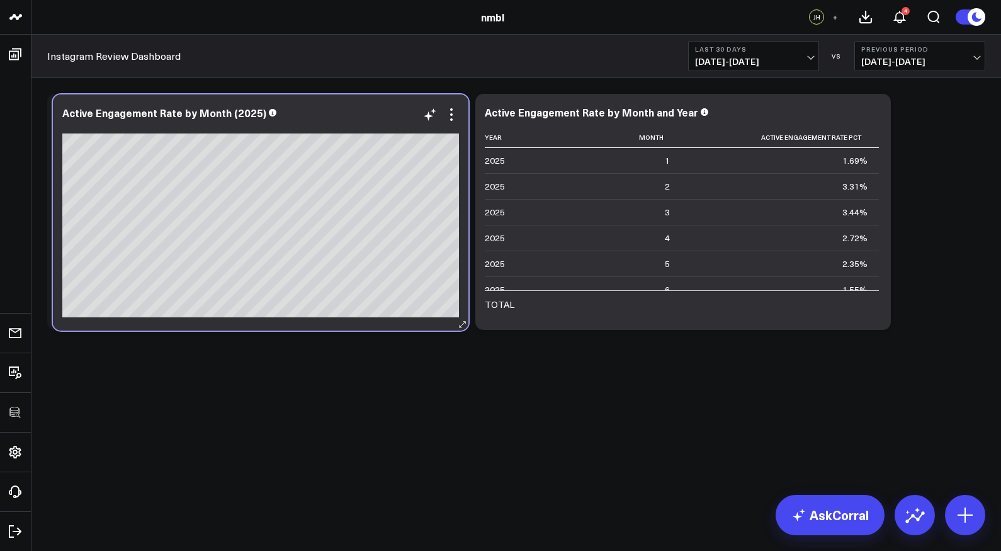
drag, startPoint x: 808, startPoint y: 127, endPoint x: 386, endPoint y: 127, distance: 422.3
click at [386, 127] on div at bounding box center [260, 125] width 397 height 9
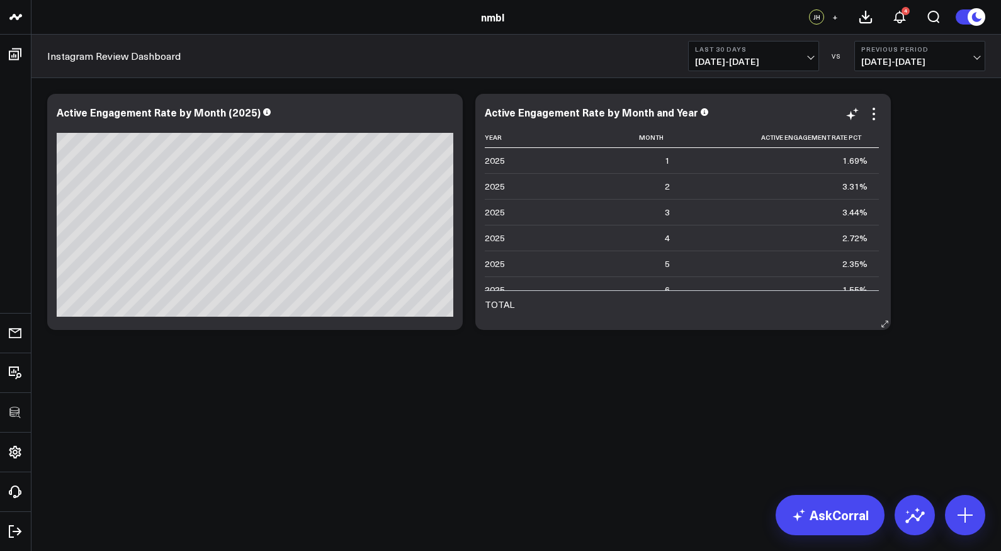
scroll to position [60, 0]
click at [872, 112] on icon at bounding box center [873, 113] width 15 height 15
click at [873, 111] on icon at bounding box center [873, 113] width 15 height 15
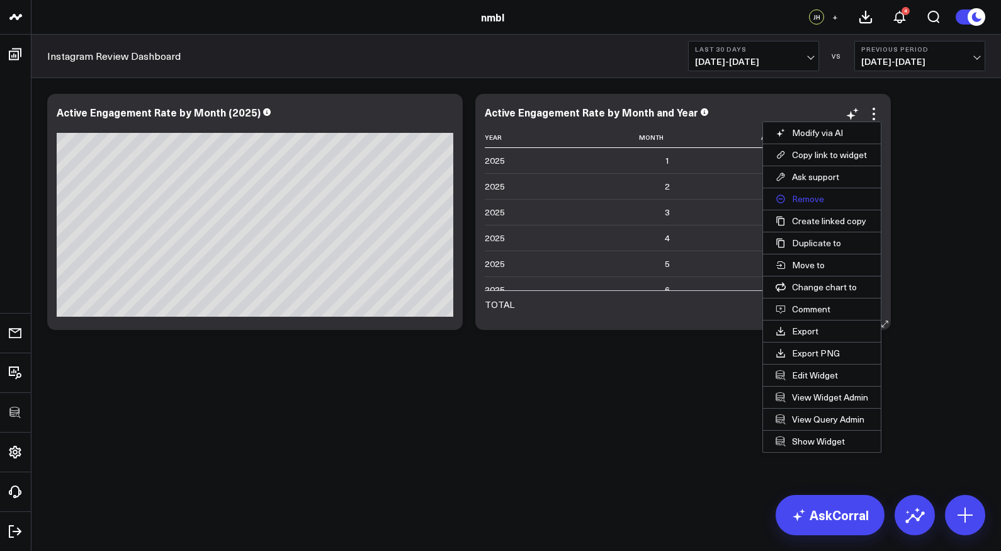
click at [811, 195] on button "Remove" at bounding box center [822, 198] width 118 height 21
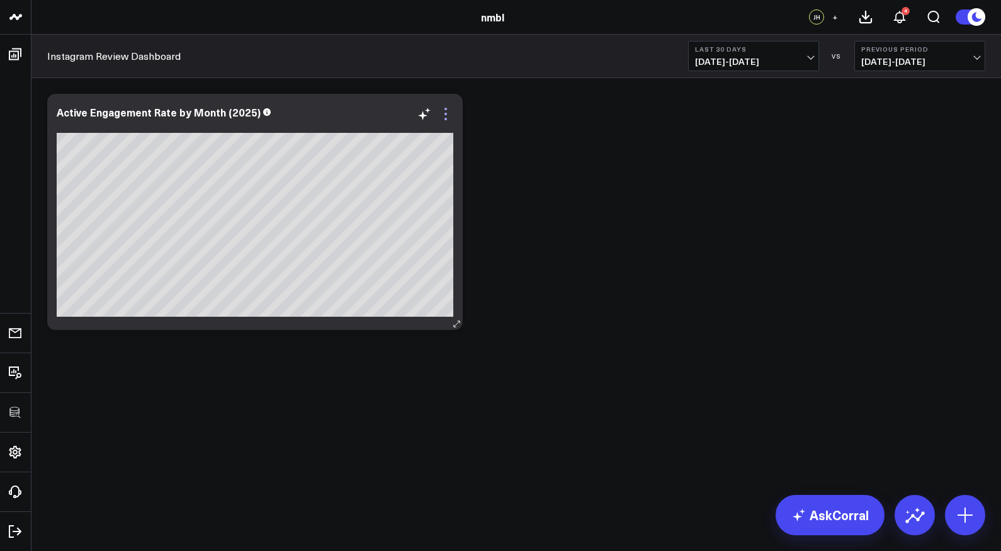
click at [448, 112] on icon at bounding box center [445, 113] width 15 height 15
click at [446, 111] on icon at bounding box center [445, 113] width 15 height 15
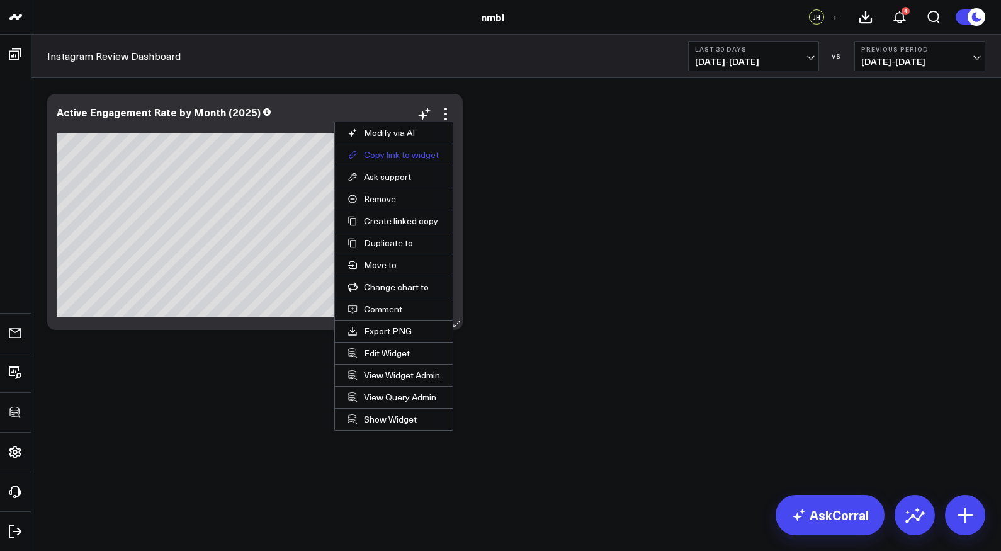
click at [409, 150] on button "Copy link to widget" at bounding box center [394, 154] width 118 height 21
